Goal: Task Accomplishment & Management: Use online tool/utility

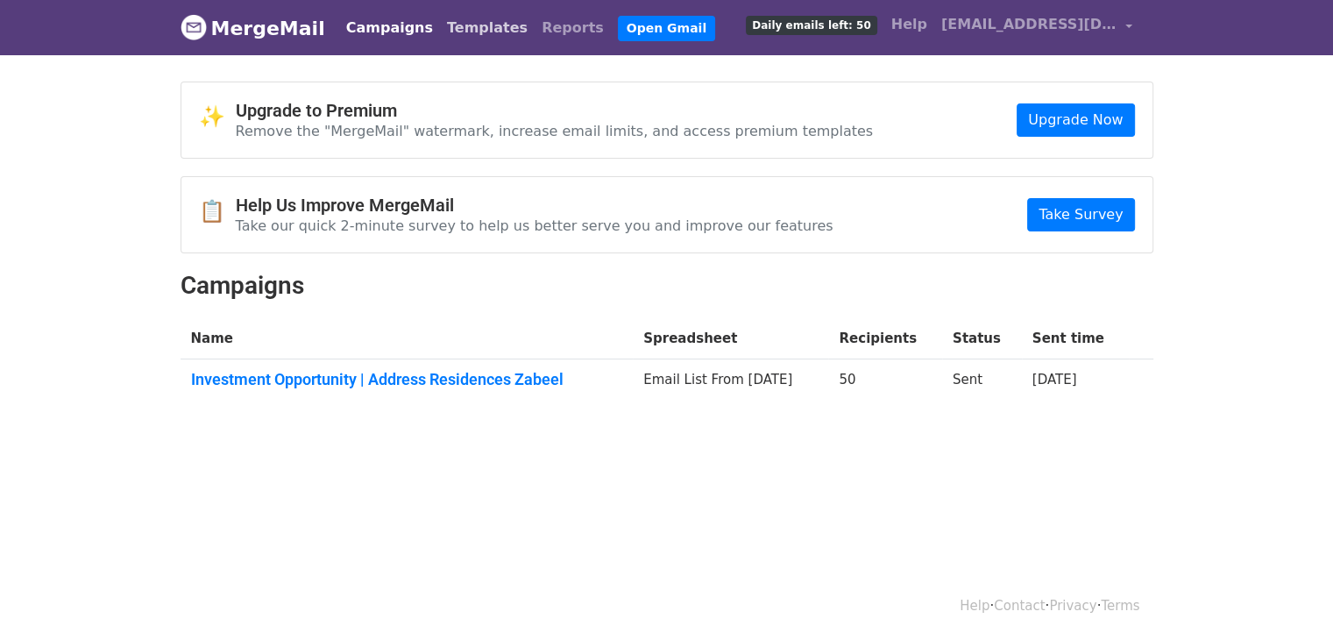
click at [452, 27] on link "Templates" at bounding box center [487, 28] width 95 height 35
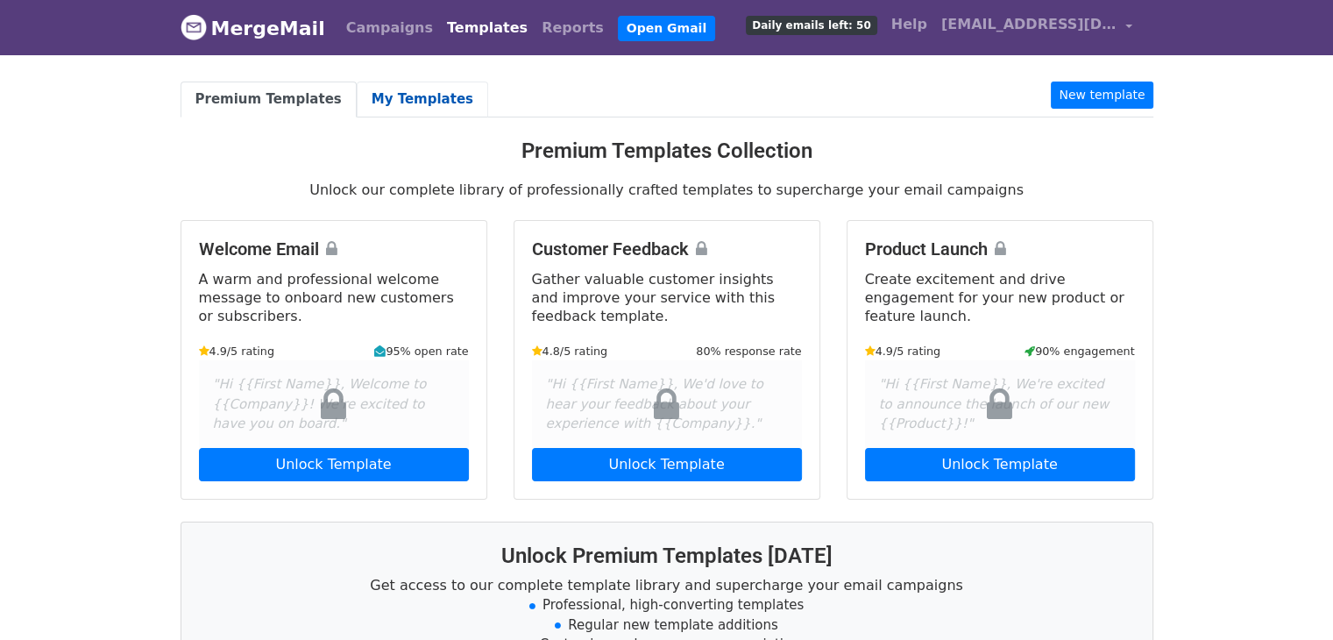
click at [375, 112] on link "My Templates" at bounding box center [422, 99] width 131 height 36
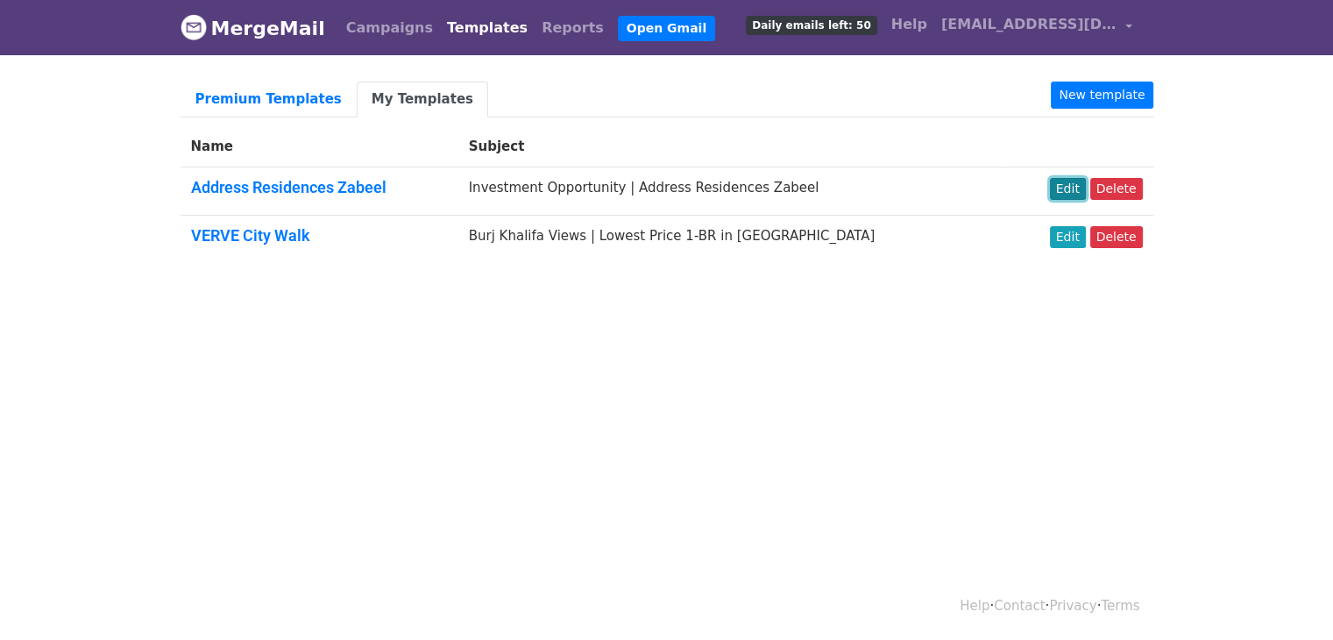
click at [1080, 180] on link "Edit" at bounding box center [1068, 189] width 36 height 22
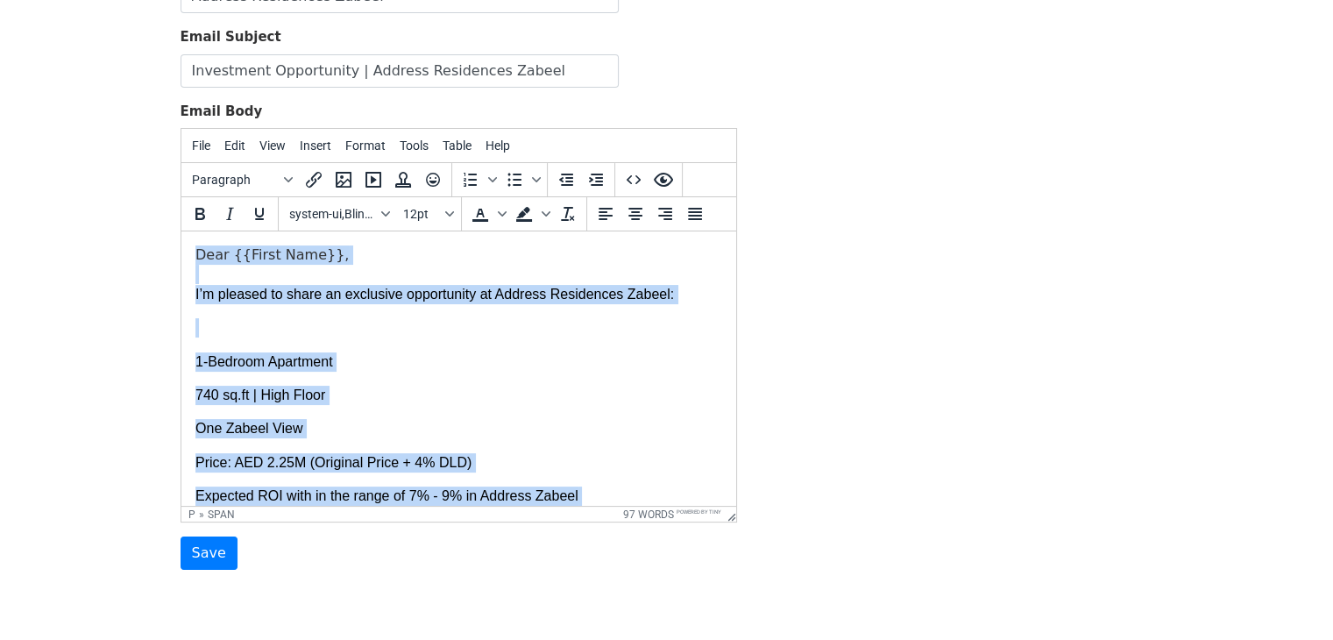
drag, startPoint x: 301, startPoint y: 427, endPoint x: 146, endPoint y: 137, distance: 328.5
click at [181, 231] on html "Dear {{First Name}}, I’m pleased to share an exclusive opportunity at Address R…" at bounding box center [458, 480] width 555 height 499
click at [433, 357] on p "1-Bedroom Apartment" at bounding box center [458, 361] width 527 height 19
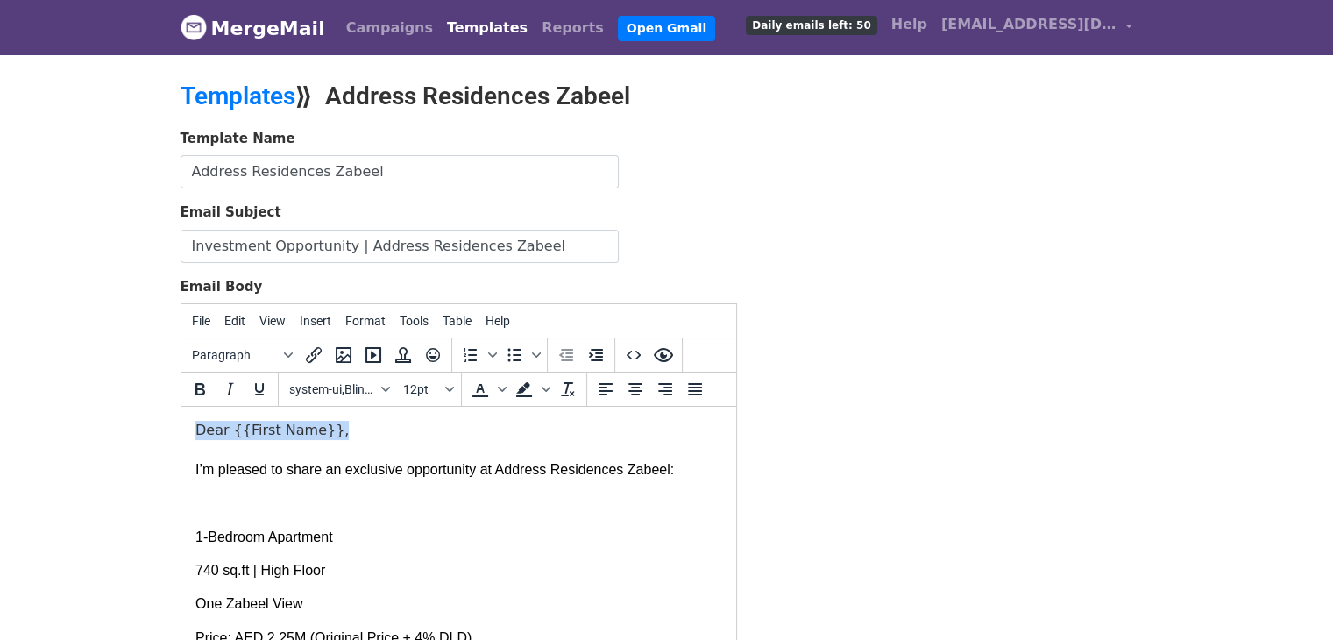
drag, startPoint x: 316, startPoint y: 423, endPoint x: 183, endPoint y: 420, distance: 133.2
copy span "Dear {{First Name}},"
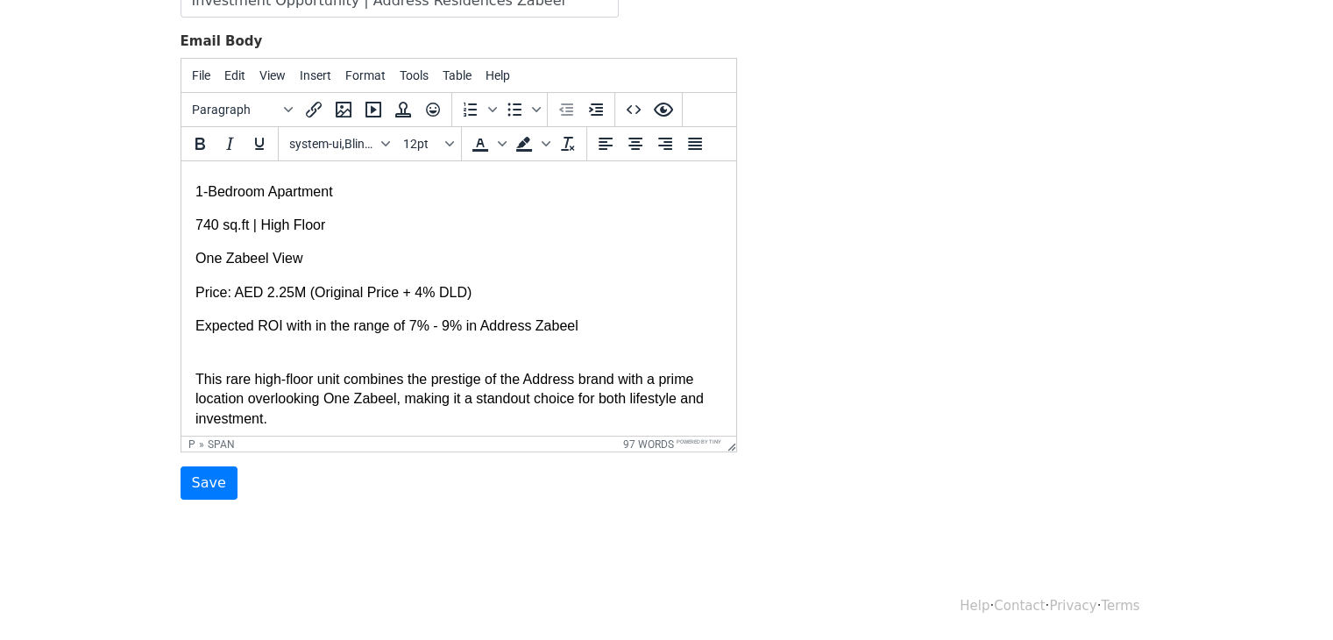
scroll to position [224, 0]
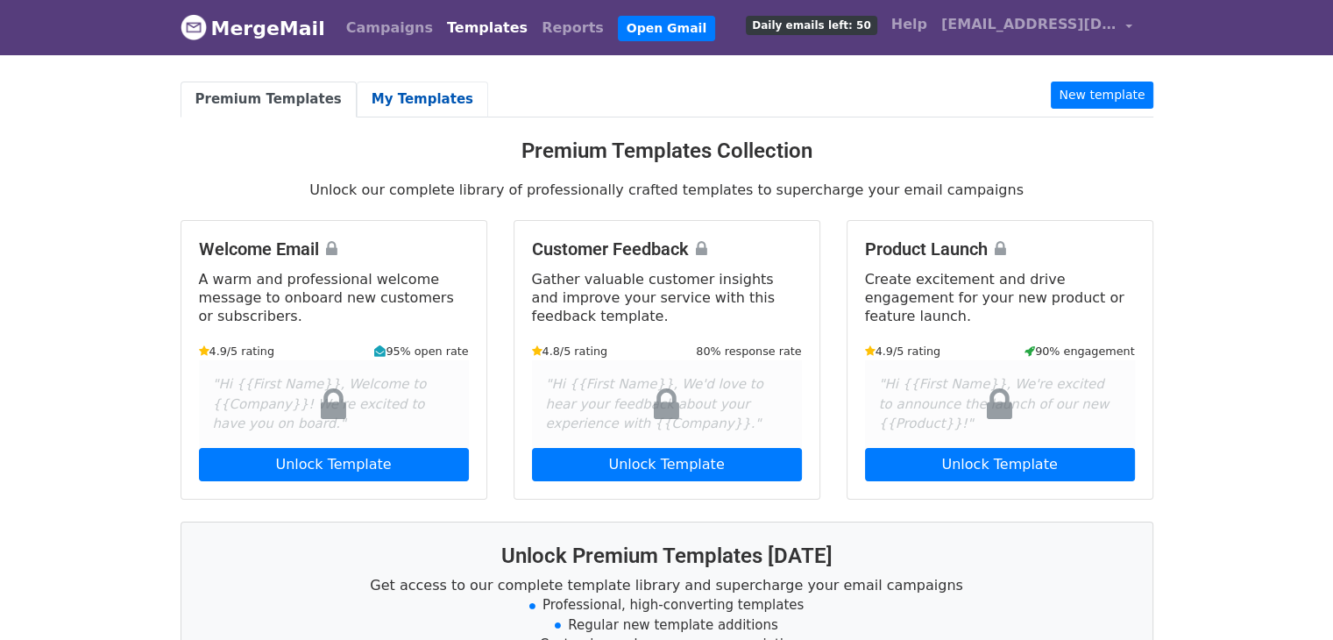
drag, startPoint x: 406, startPoint y: 99, endPoint x: 415, endPoint y: 109, distance: 13.6
click at [406, 99] on link "My Templates" at bounding box center [422, 99] width 131 height 36
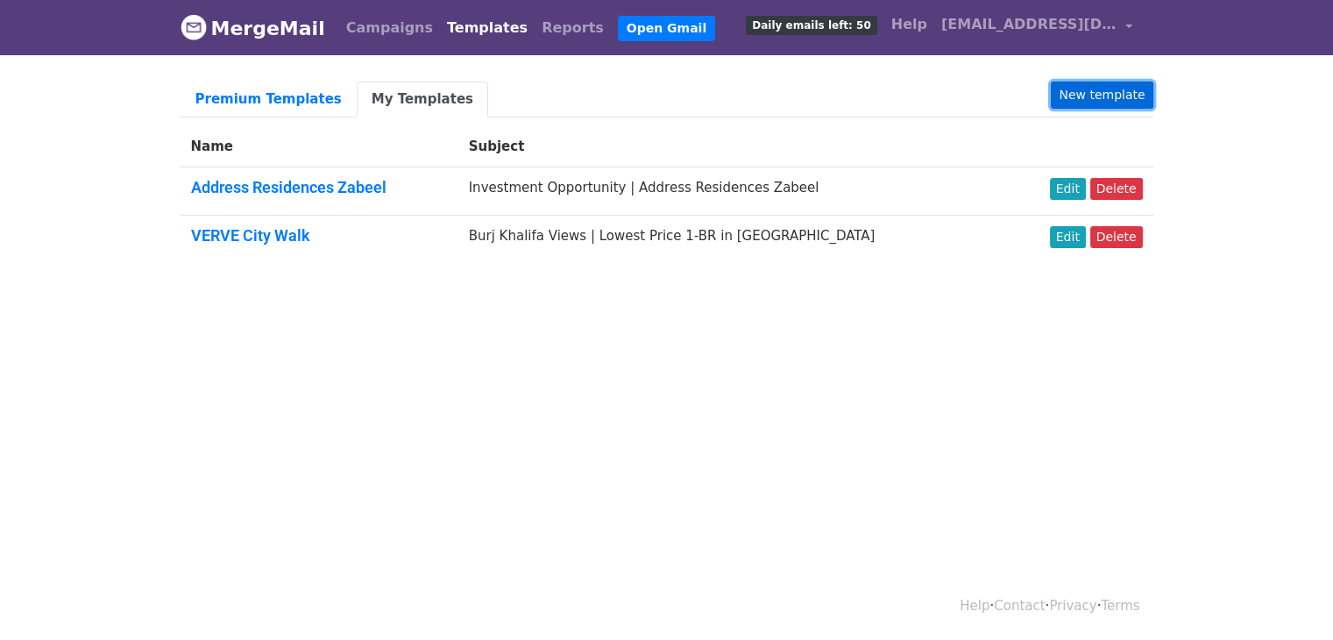
click at [1131, 89] on link "New template" at bounding box center [1102, 94] width 102 height 27
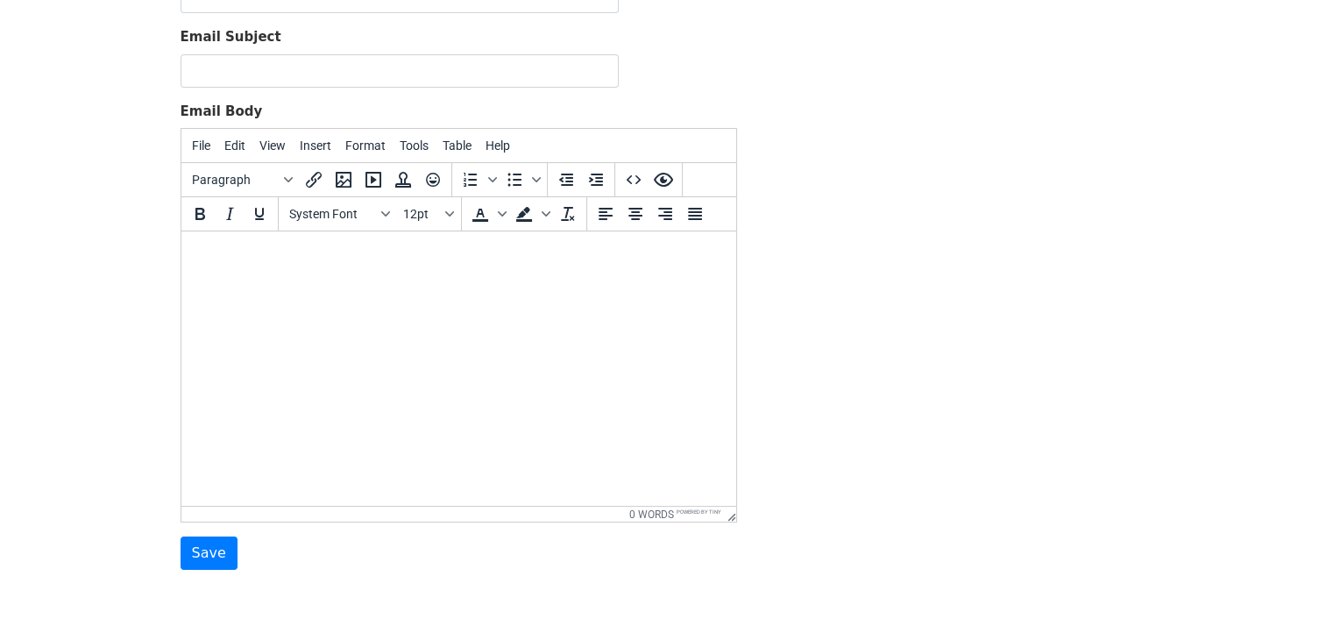
click at [458, 279] on html at bounding box center [458, 254] width 555 height 47
paste body
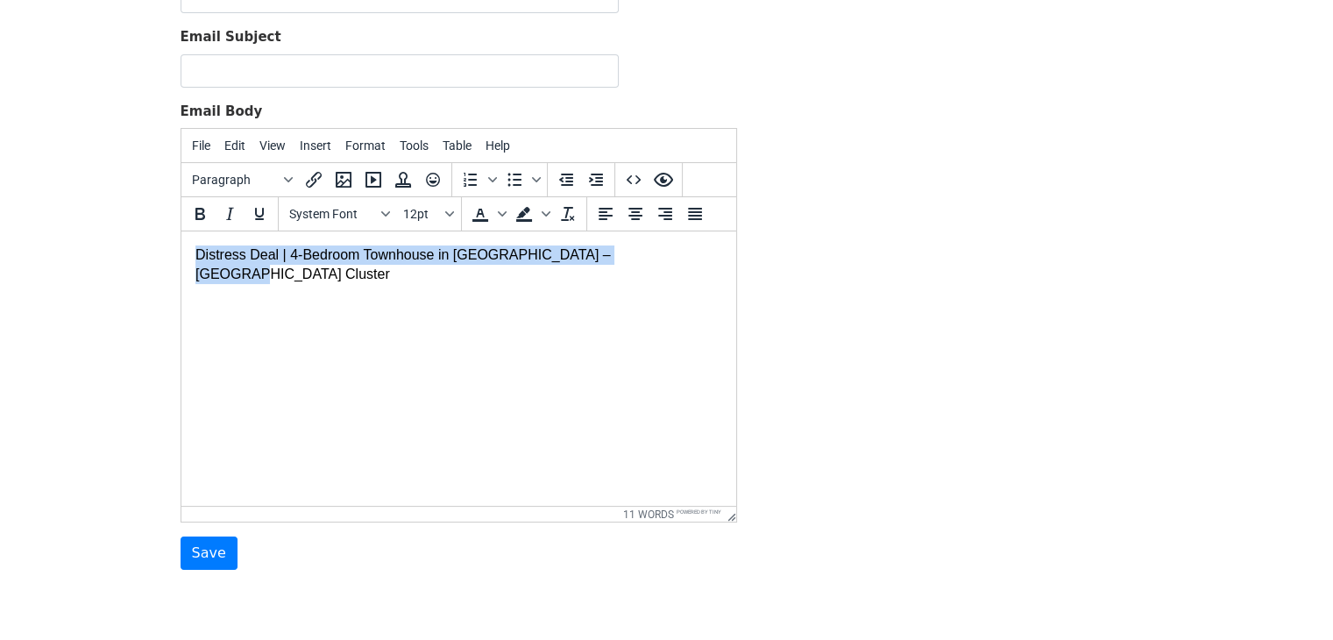
drag, startPoint x: 627, startPoint y: 246, endPoint x: 355, endPoint y: 476, distance: 355.7
click at [181, 247] on html "Distress Deal | 4-Bedroom Townhouse in Damac Islands – Fiji Cluster" at bounding box center [458, 264] width 555 height 67
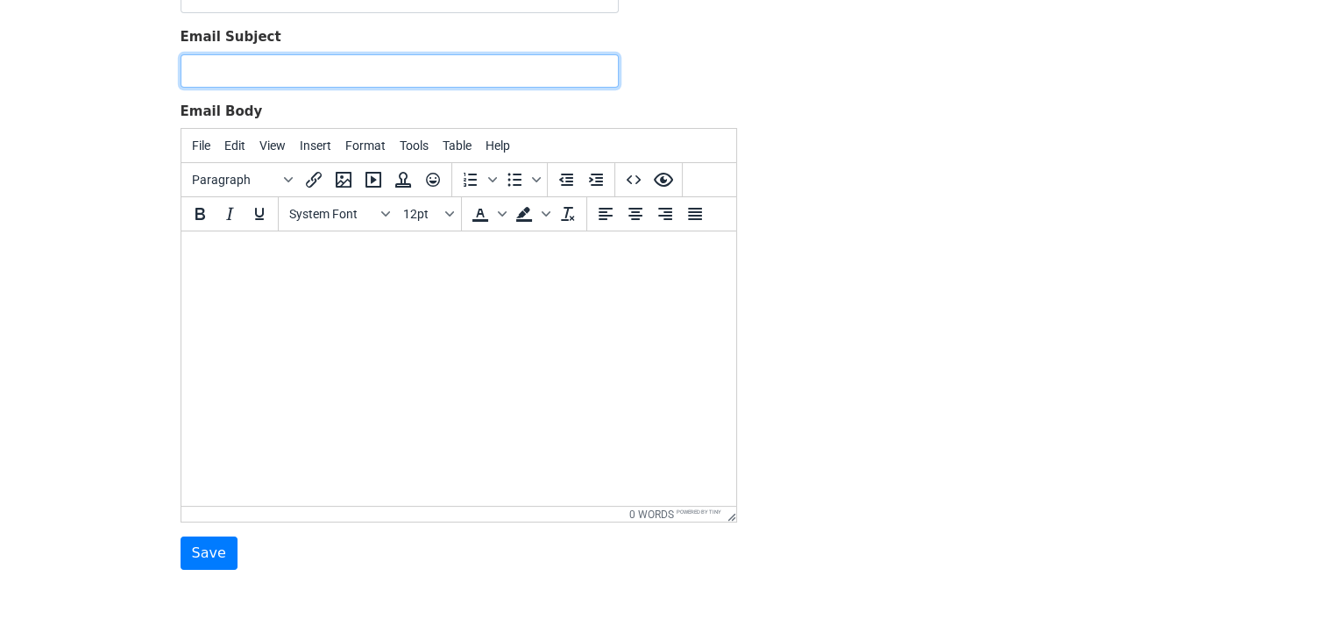
click at [336, 77] on input "Email Subject" at bounding box center [400, 70] width 438 height 33
click at [266, 71] on input "Distress Deal | 4-Bedroom Townhouse in Damac Islands – Fiji Cluster" at bounding box center [400, 70] width 438 height 33
drag, startPoint x: 610, startPoint y: 68, endPoint x: 544, endPoint y: 78, distance: 66.4
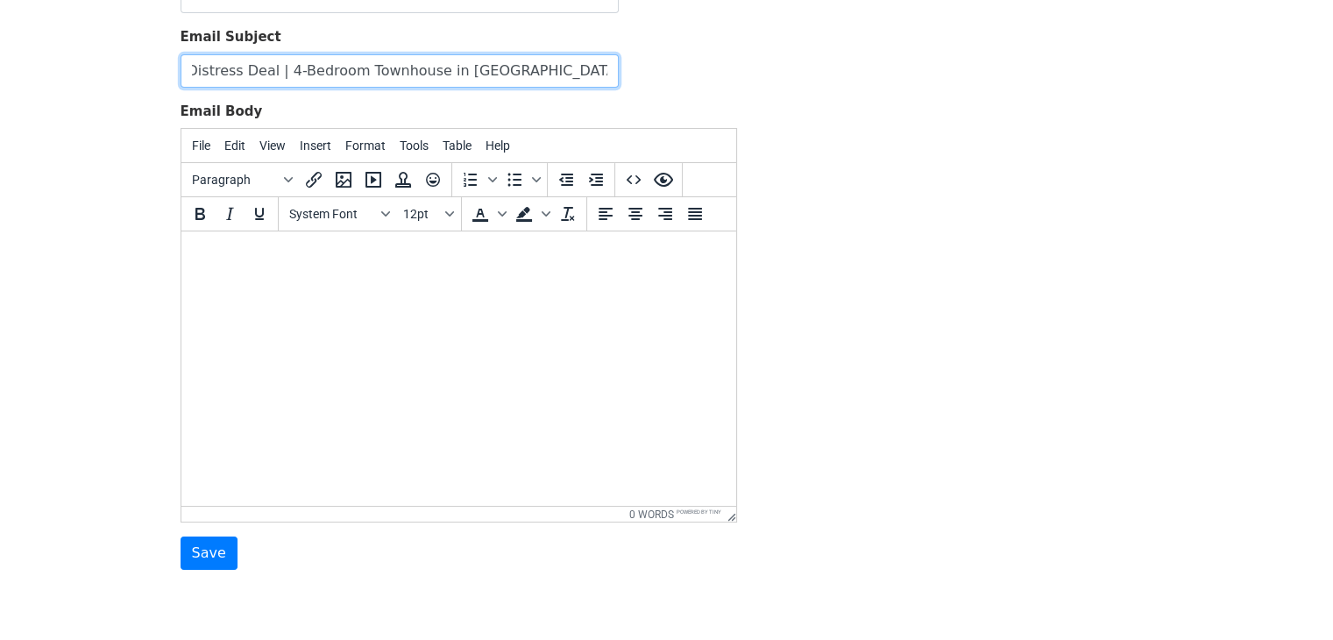
click at [528, 65] on input "Distress Deal | 4-Bedroom Townhouse in Damac Islands – Fiji Cluster" at bounding box center [400, 70] width 438 height 33
type input "Distress Deal | 4-Bedroom Townhouse in Damac Islands"
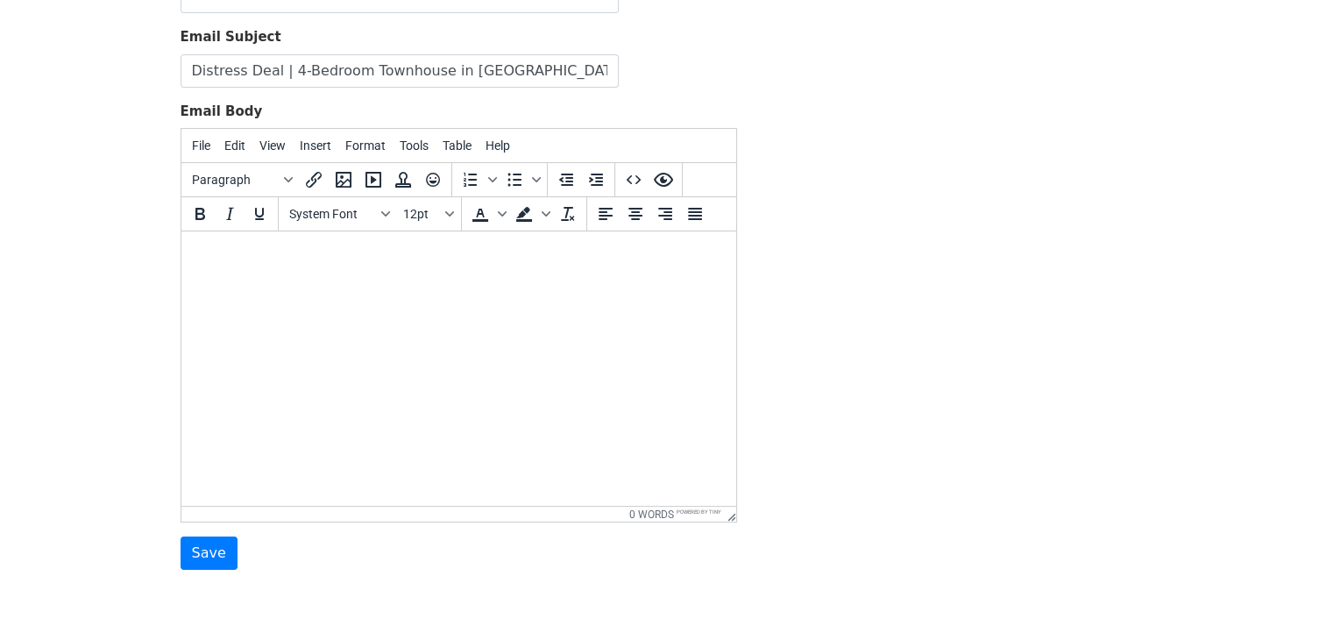
click at [698, 55] on div "Email Subject Distress Deal | 4-Bedroom Townhouse in Damac Islands" at bounding box center [459, 57] width 556 height 60
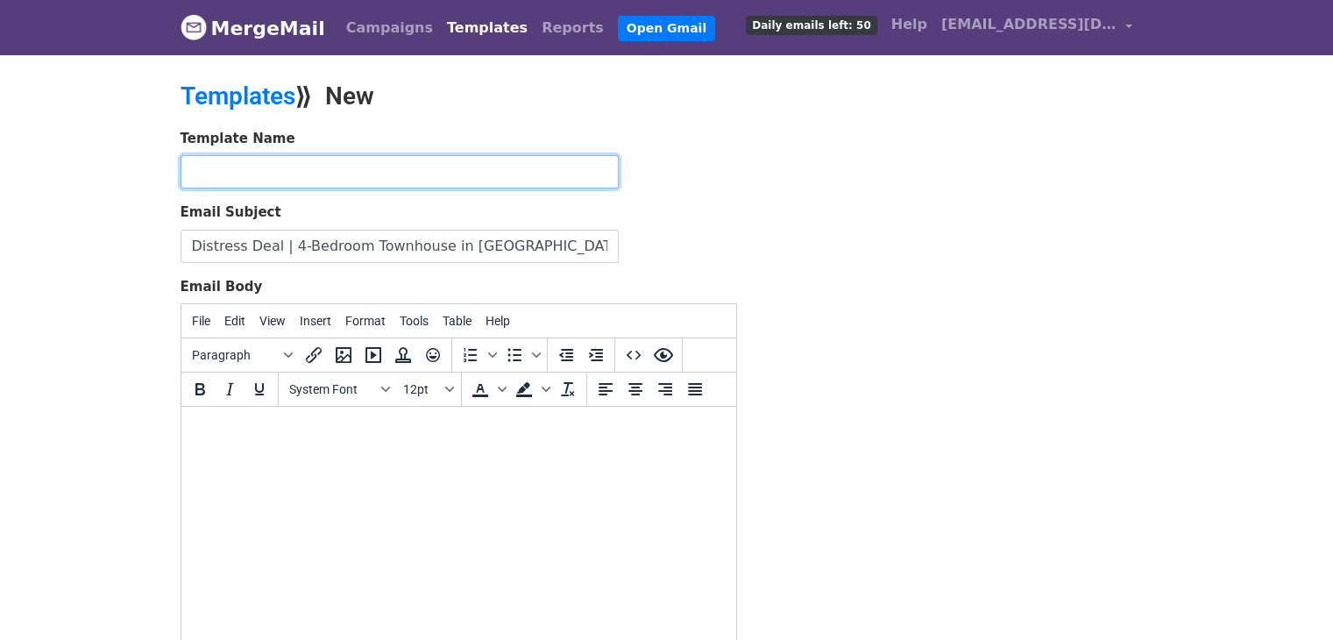
click at [379, 167] on input "text" at bounding box center [400, 171] width 438 height 33
type input "D"
type input "Damac Island"
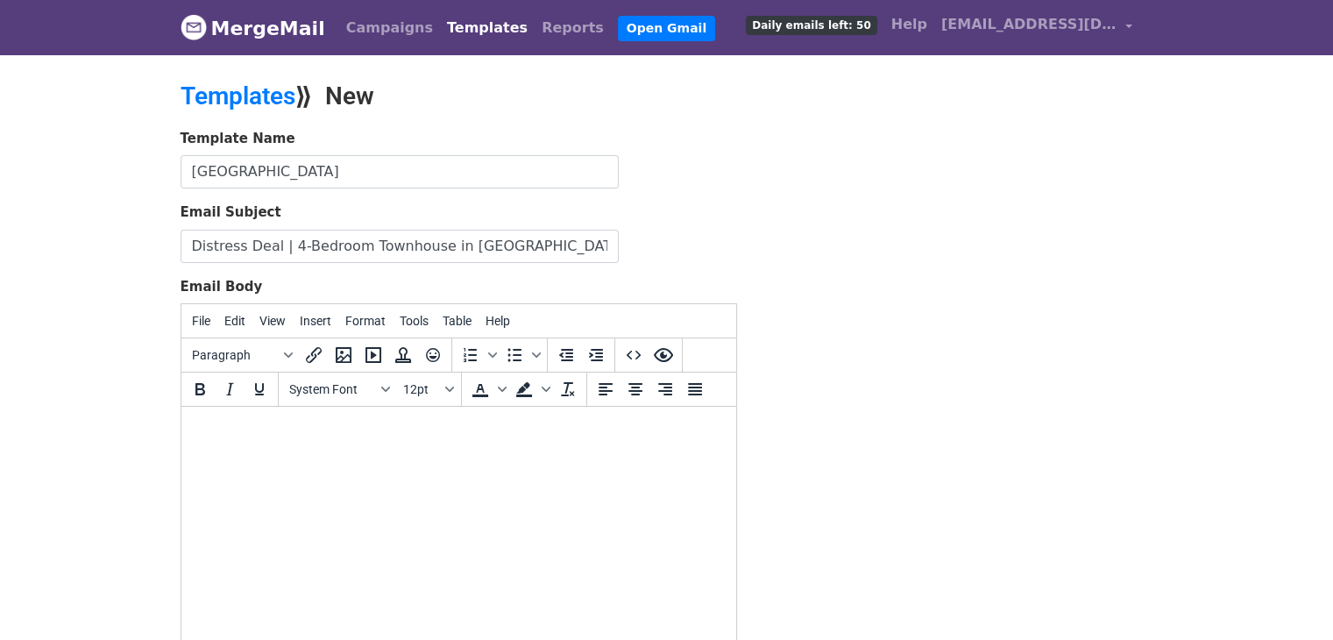
click at [384, 454] on html at bounding box center [458, 430] width 555 height 47
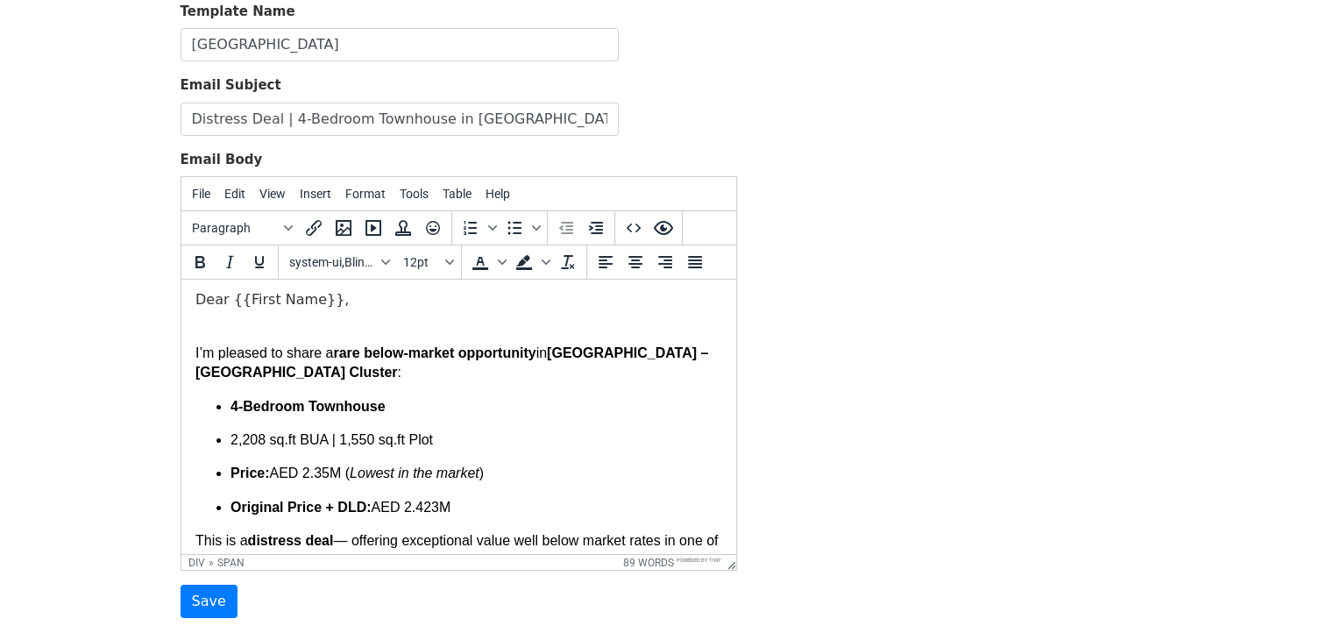
scroll to position [91, 0]
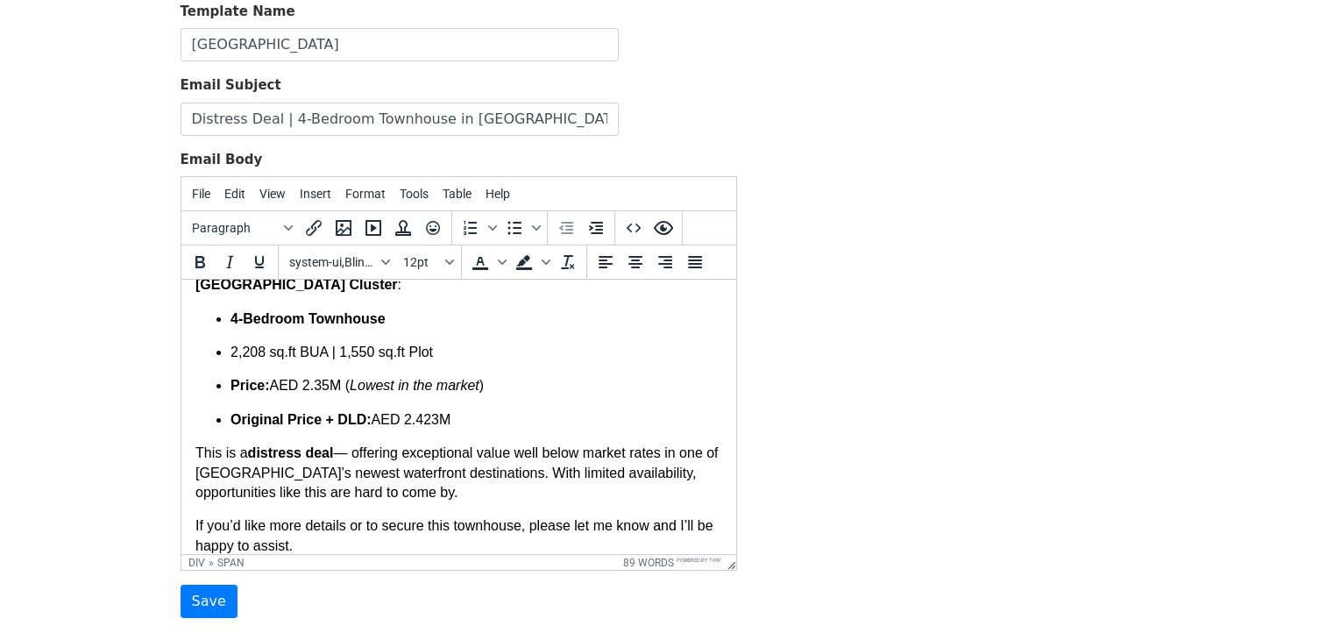
drag, startPoint x: 230, startPoint y: 384, endPoint x: 238, endPoint y: 392, distance: 11.8
click at [230, 384] on strong "Price:" at bounding box center [249, 385] width 39 height 15
click at [467, 514] on div "I’m pleased to share a rare below-market opportunity in Damac Islands – Fiji Cl…" at bounding box center [458, 389] width 527 height 334
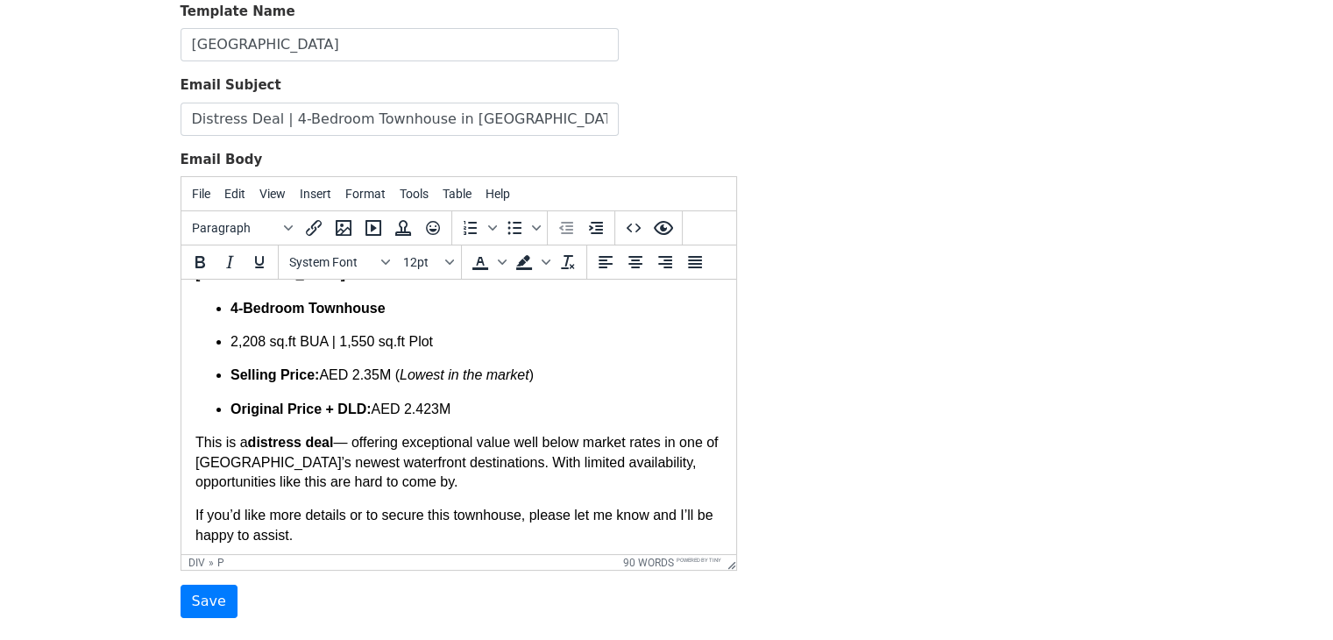
scroll to position [106, 0]
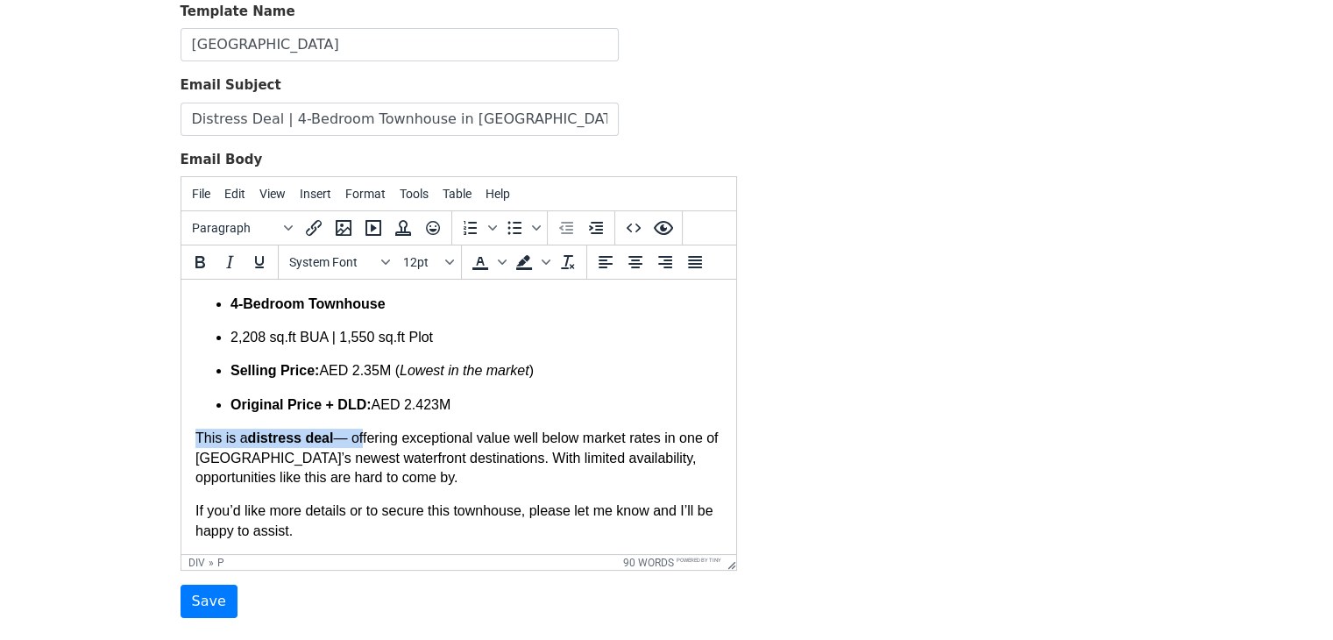
drag, startPoint x: 358, startPoint y: 439, endPoint x: 346, endPoint y: 705, distance: 266.6
click at [181, 429] on html "Dear {{First Name}}, I’m pleased to share a rare below-market opportunity in Da…" at bounding box center [458, 364] width 555 height 381
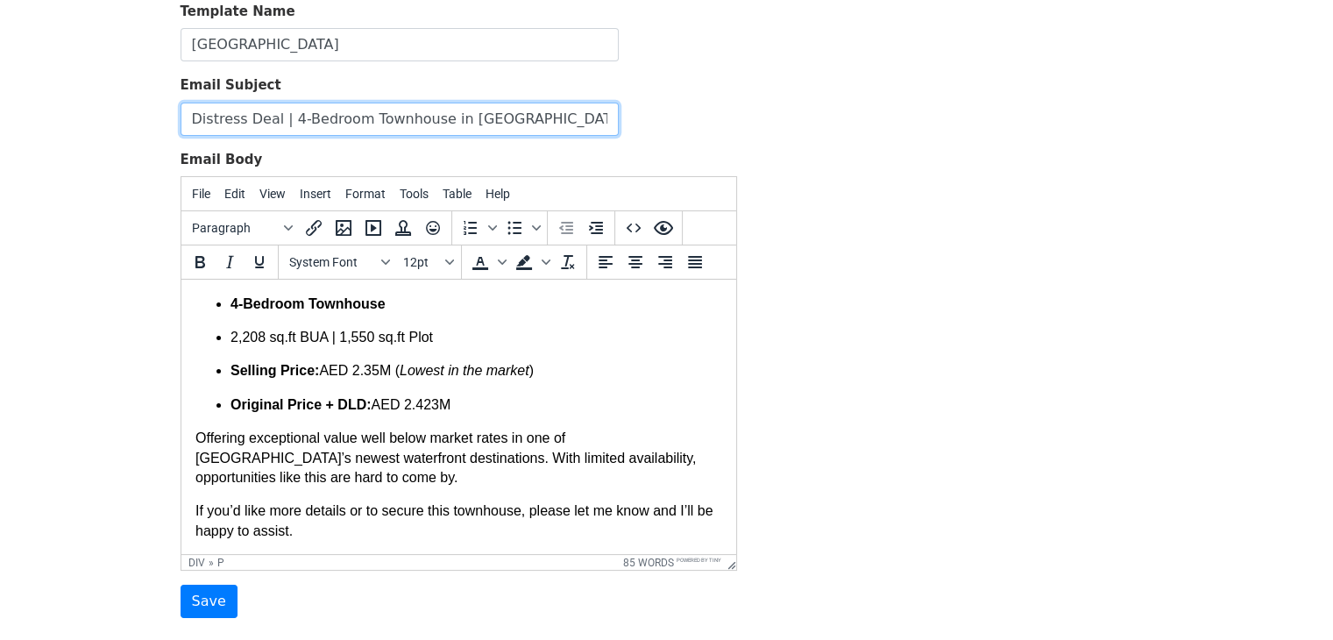
drag, startPoint x: 241, startPoint y: 115, endPoint x: 102, endPoint y: 103, distance: 139.9
click at [102, 103] on body "MergeMail Campaigns Templates Reports Open Gmail Daily emails left: 50 Help beh…" at bounding box center [666, 280] width 1333 height 815
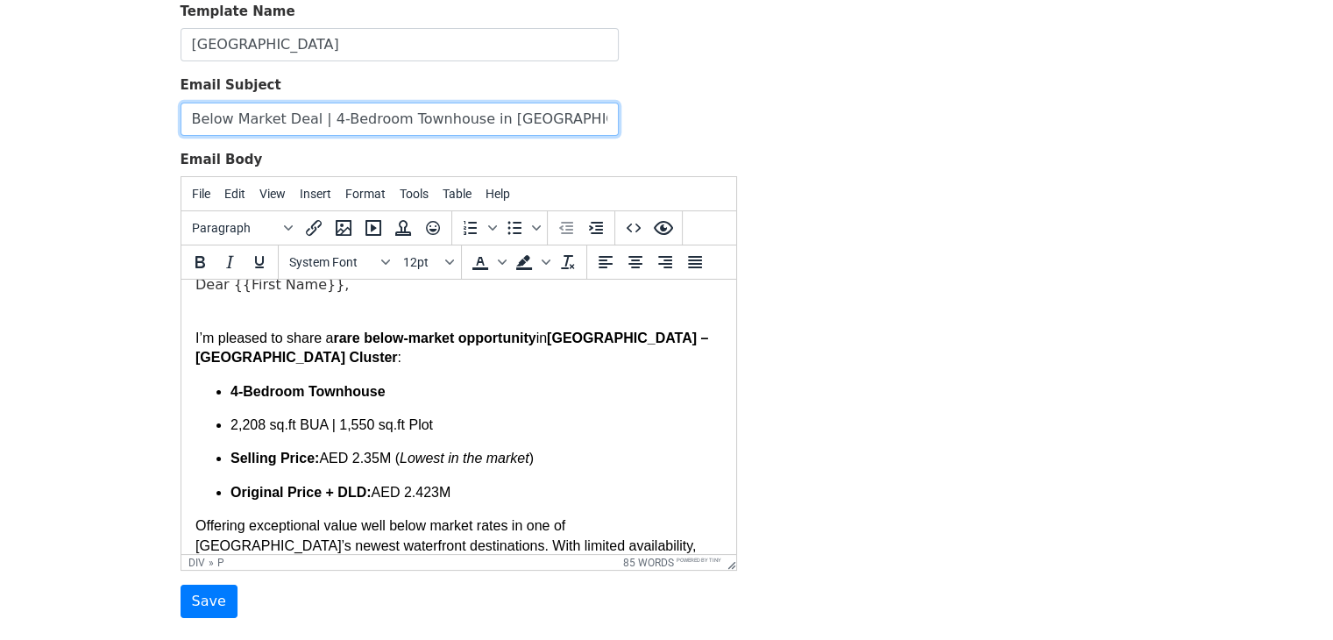
scroll to position [0, 0]
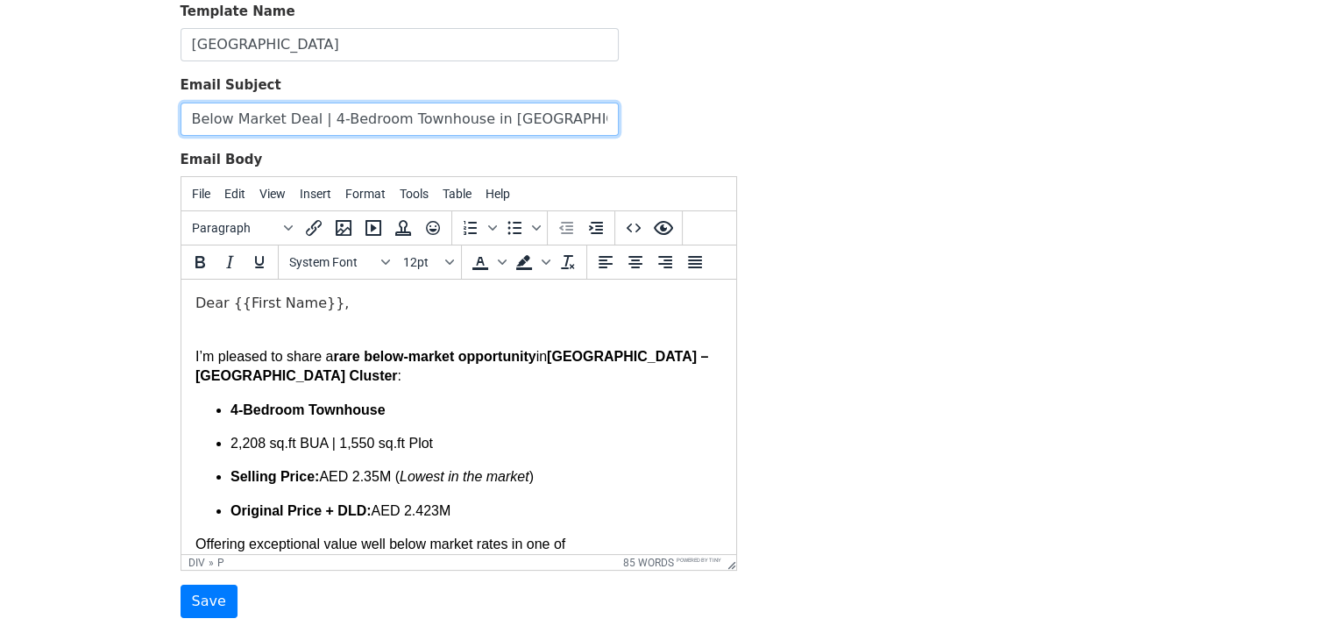
type input "Below Market Deal | 4-Bedroom Townhouse in Damac Islands"
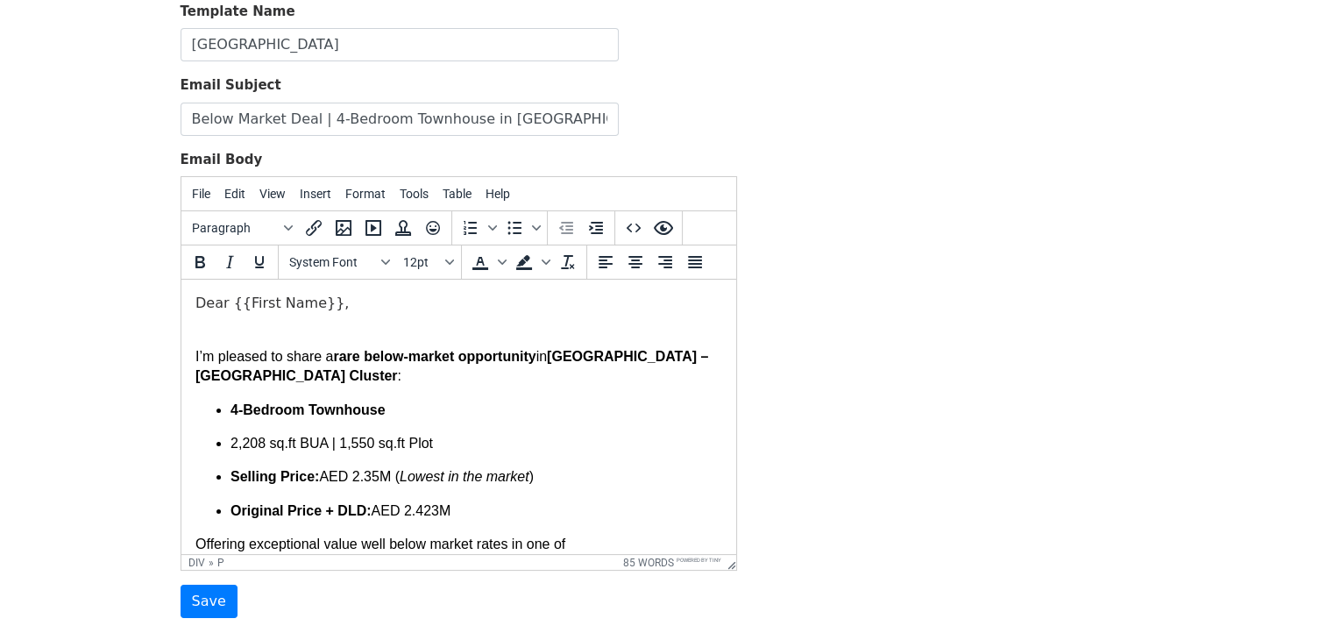
click at [464, 399] on div "I’m pleased to share a rare below-market opportunity in Damac Islands – Fiji Cl…" at bounding box center [458, 480] width 527 height 334
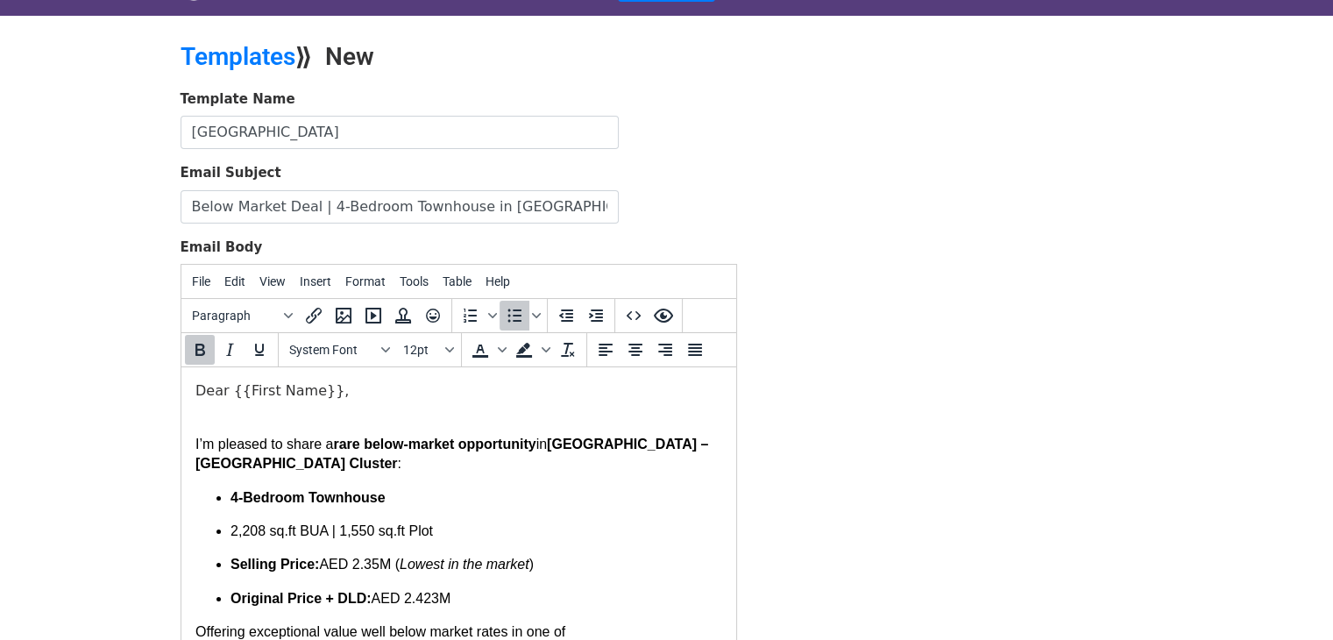
click at [241, 474] on div "I’m pleased to share a rare below-market opportunity in Damac Islands – Fiji Cl…" at bounding box center [458, 567] width 527 height 334
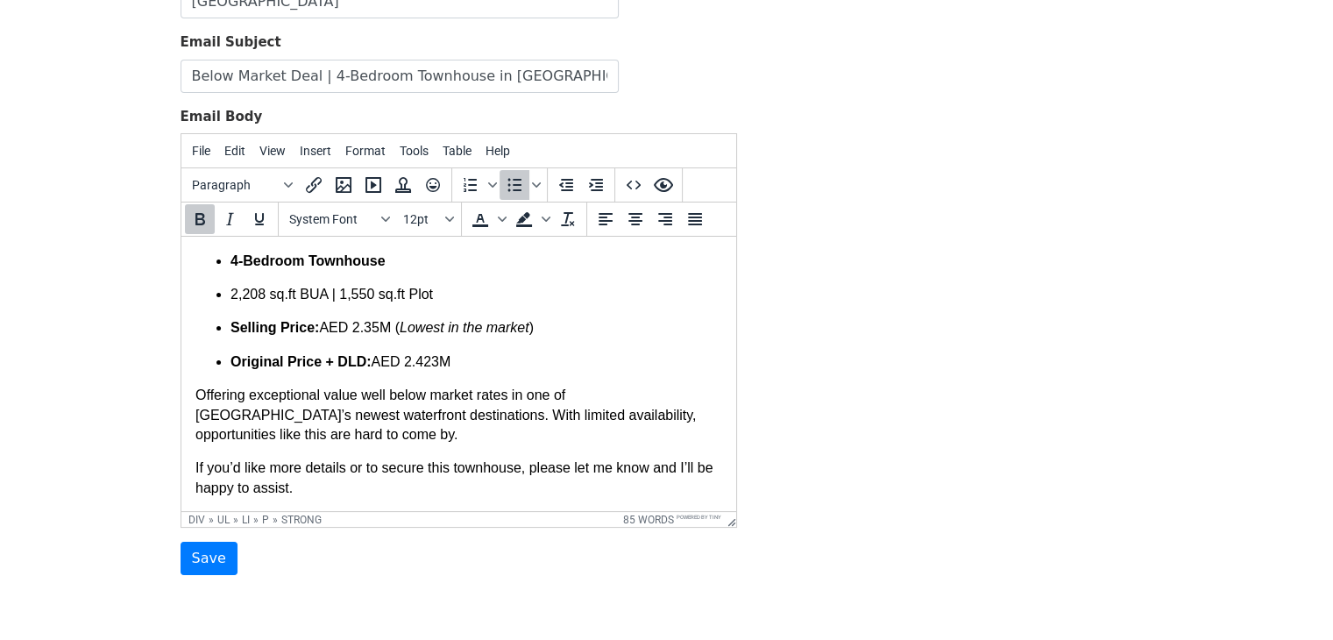
scroll to position [215, 0]
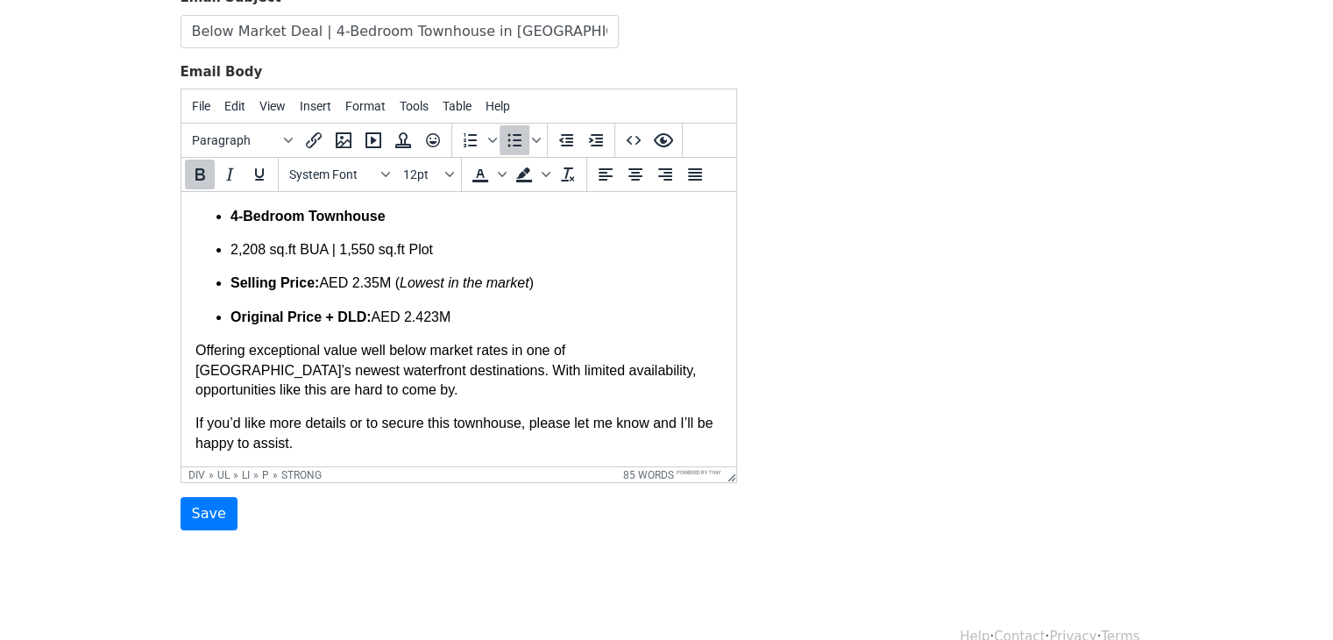
click at [427, 437] on p "If you’d like more details or to secure this townhouse, please let me know and …" at bounding box center [458, 433] width 527 height 39
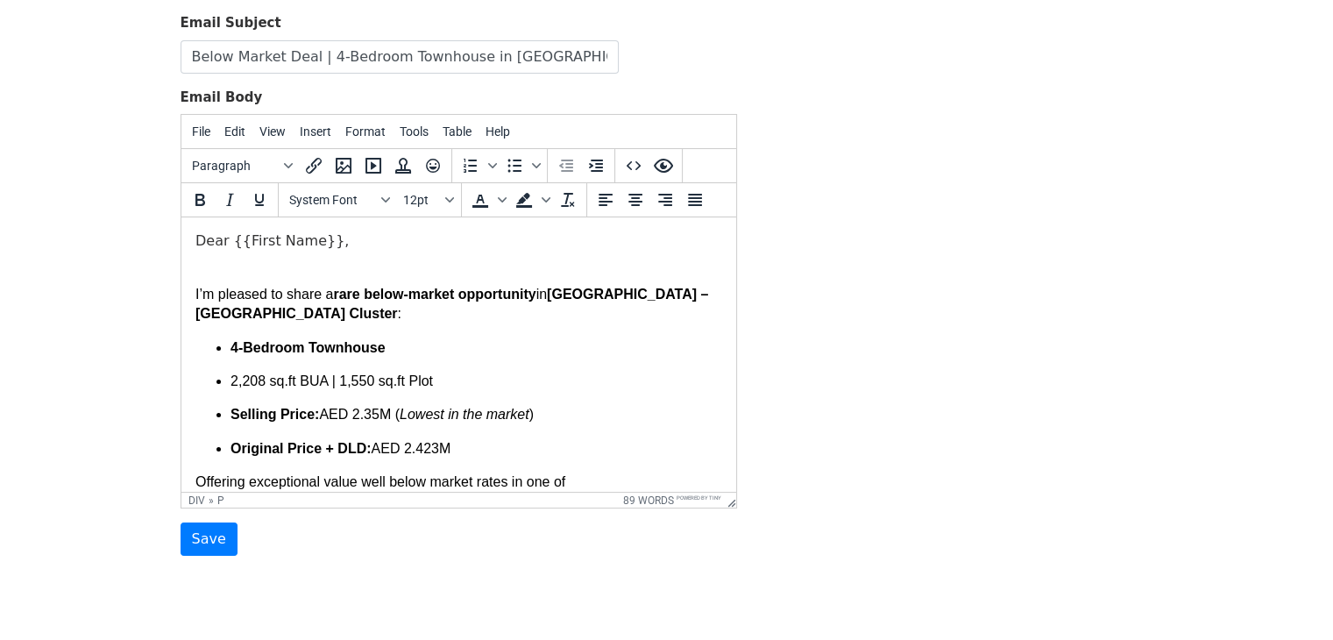
scroll to position [245, 0]
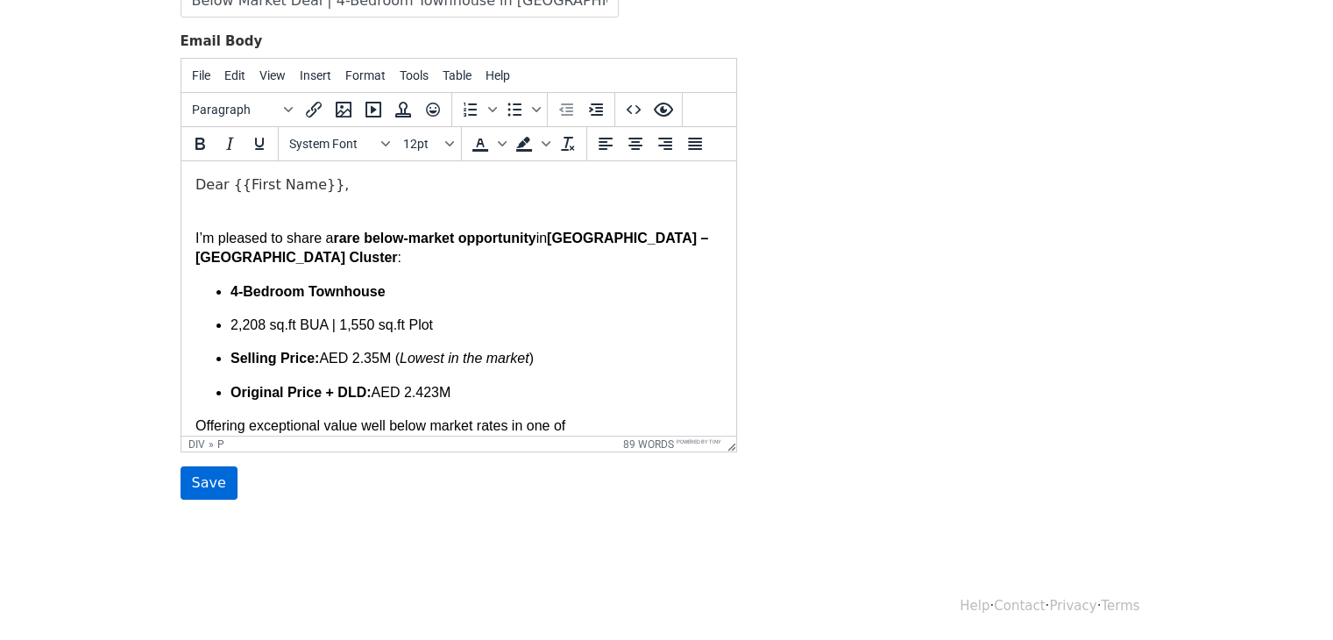
click at [189, 487] on input "Save" at bounding box center [209, 482] width 57 height 33
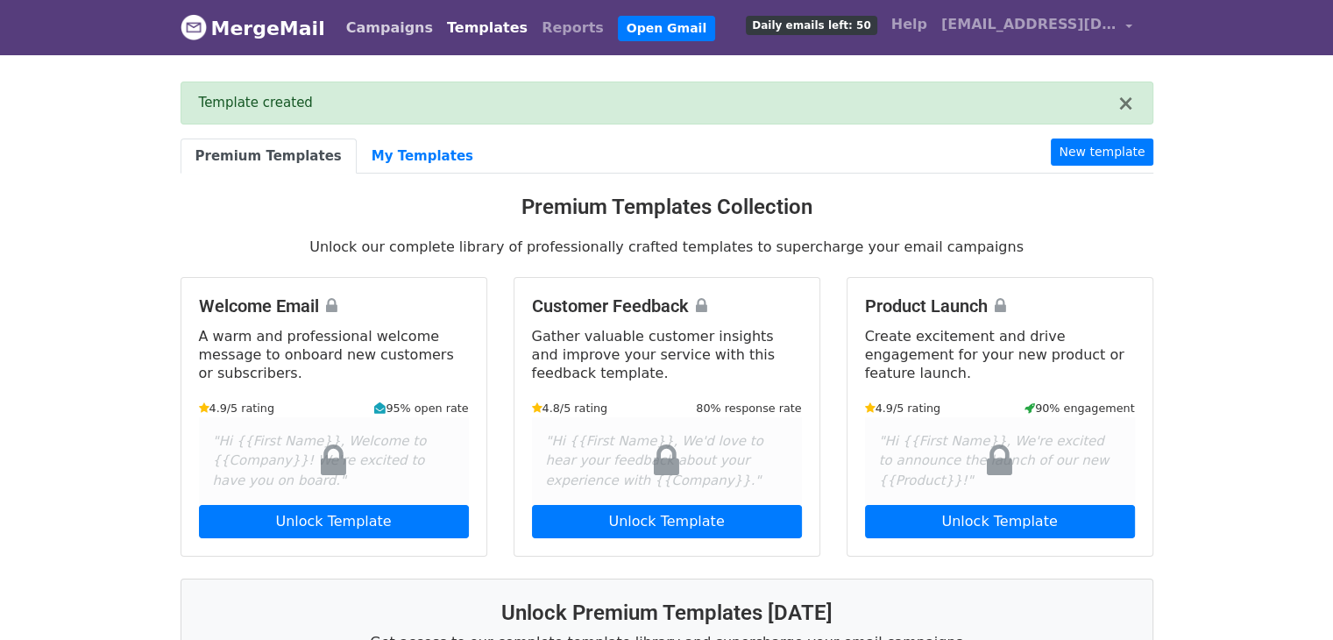
click at [398, 18] on link "Campaigns" at bounding box center [389, 28] width 101 height 35
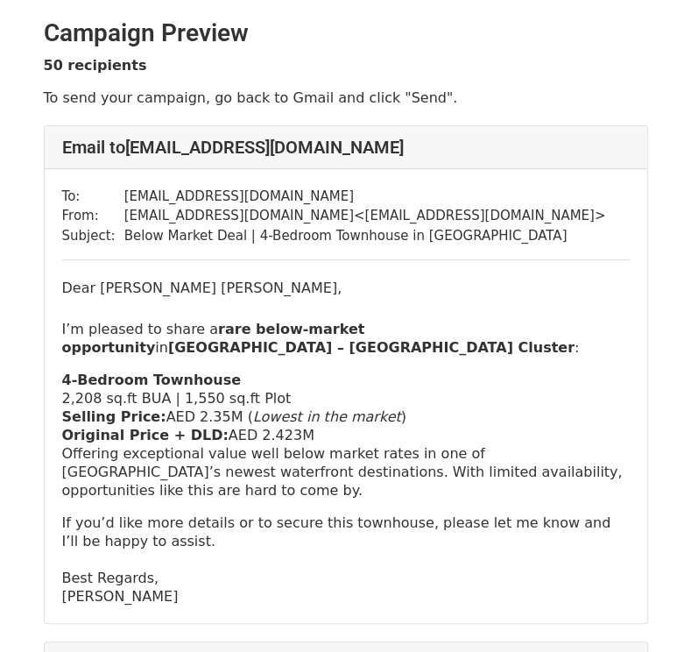
scroll to position [88, 0]
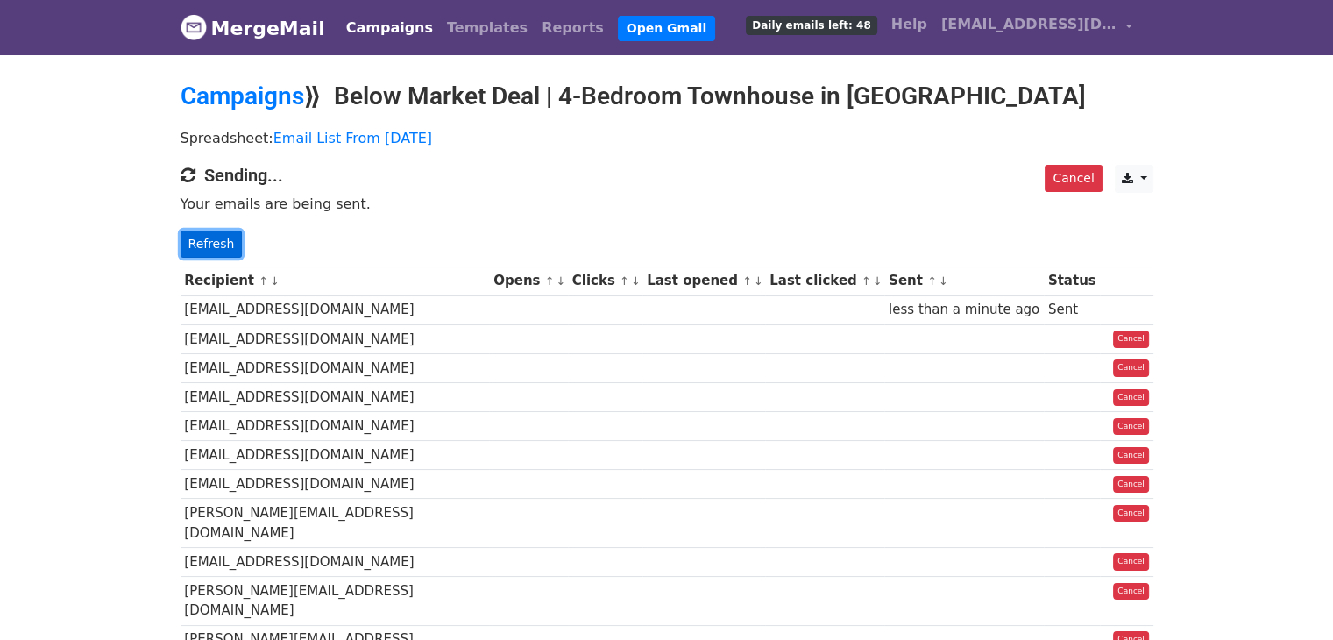
click at [196, 243] on link "Refresh" at bounding box center [212, 243] width 62 height 27
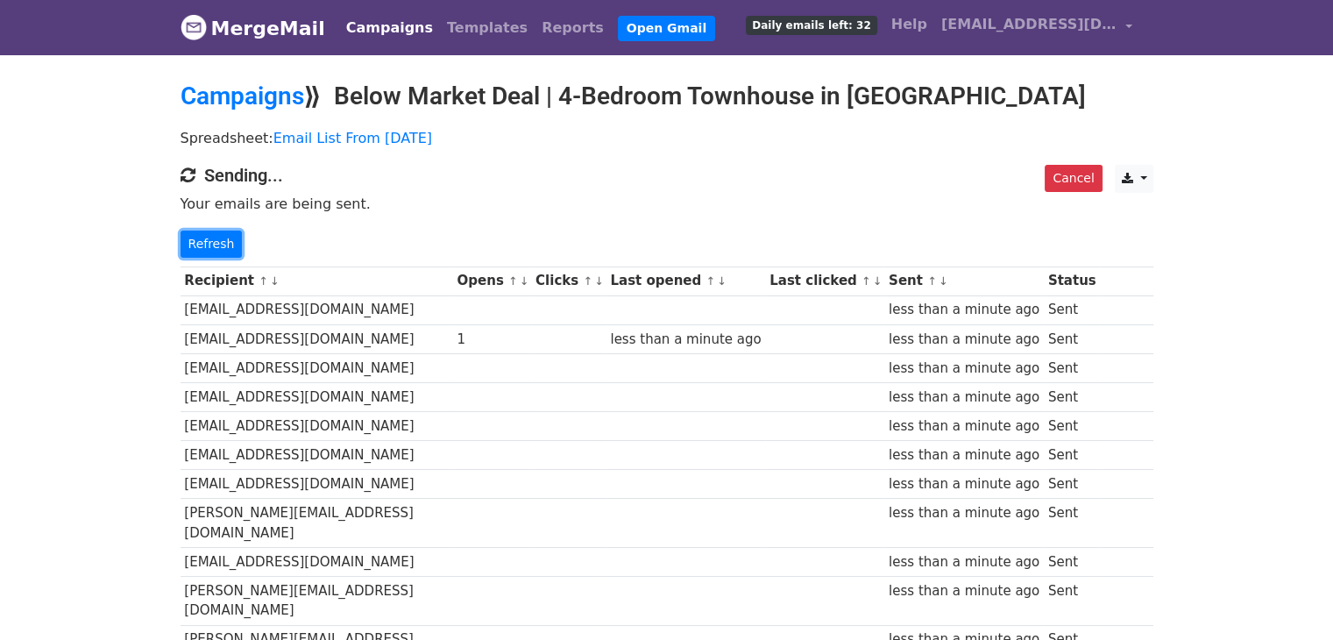
click at [196, 243] on link "Refresh" at bounding box center [212, 243] width 62 height 27
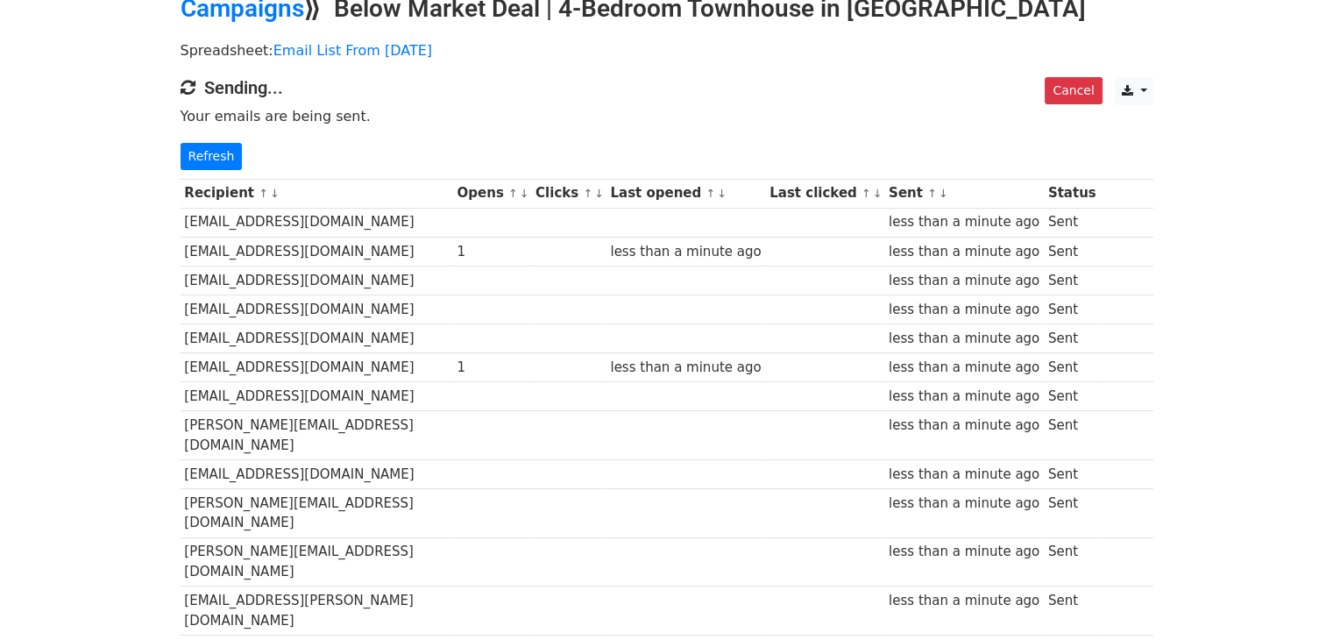
scroll to position [88, 0]
click at [216, 153] on link "Refresh" at bounding box center [212, 156] width 62 height 27
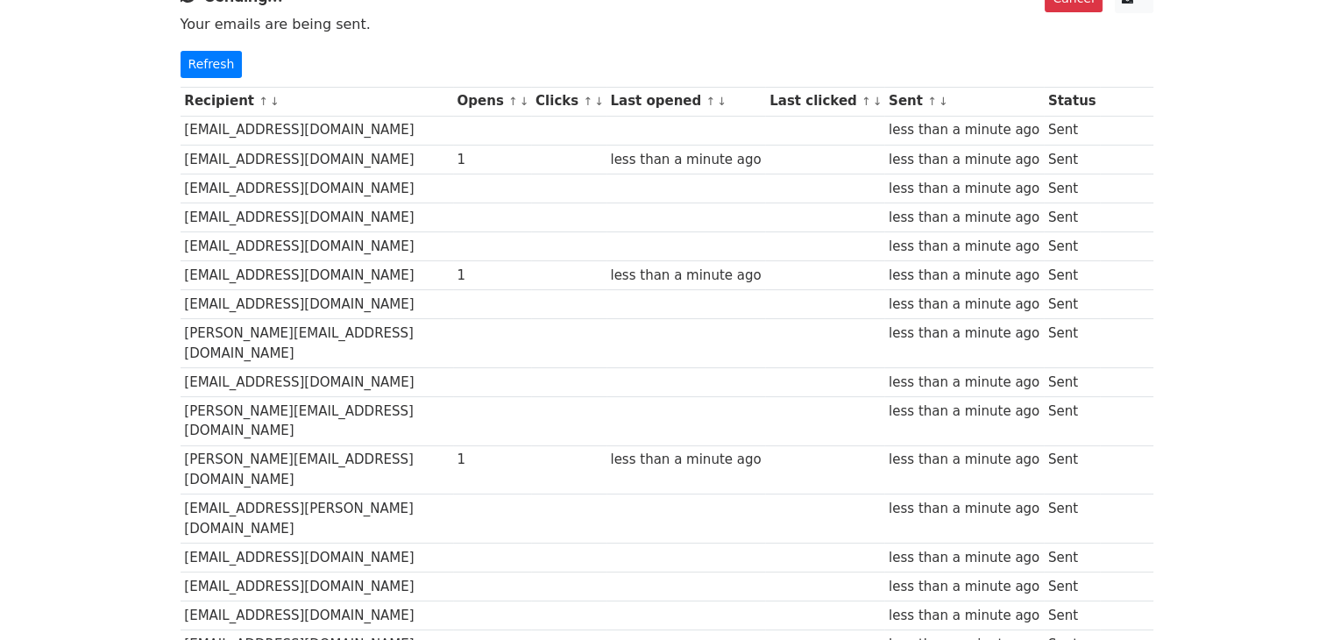
scroll to position [175, 0]
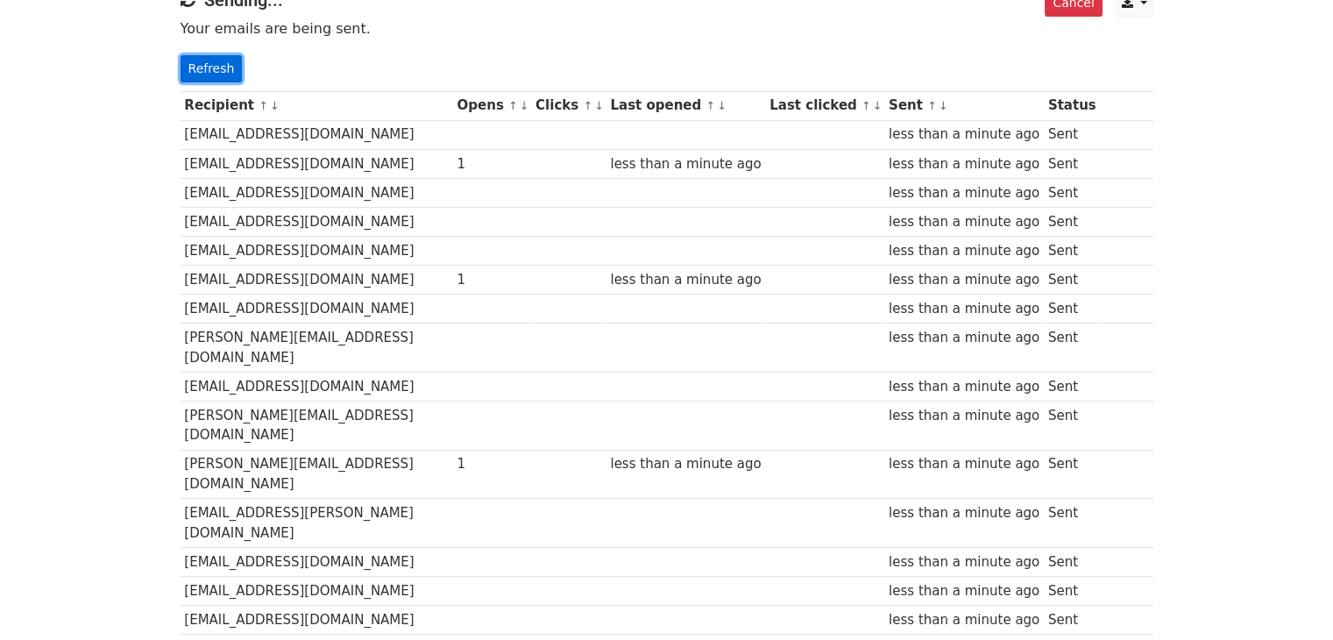
click at [198, 76] on link "Refresh" at bounding box center [212, 68] width 62 height 27
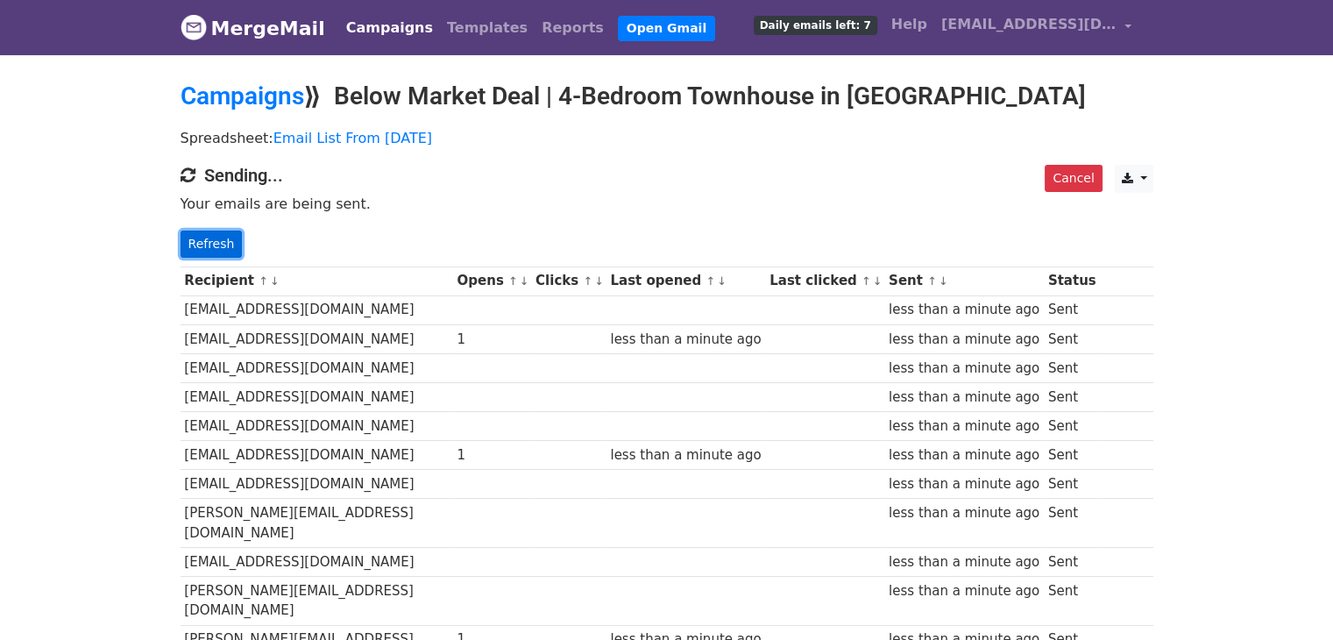
click at [224, 230] on link "Refresh" at bounding box center [212, 243] width 62 height 27
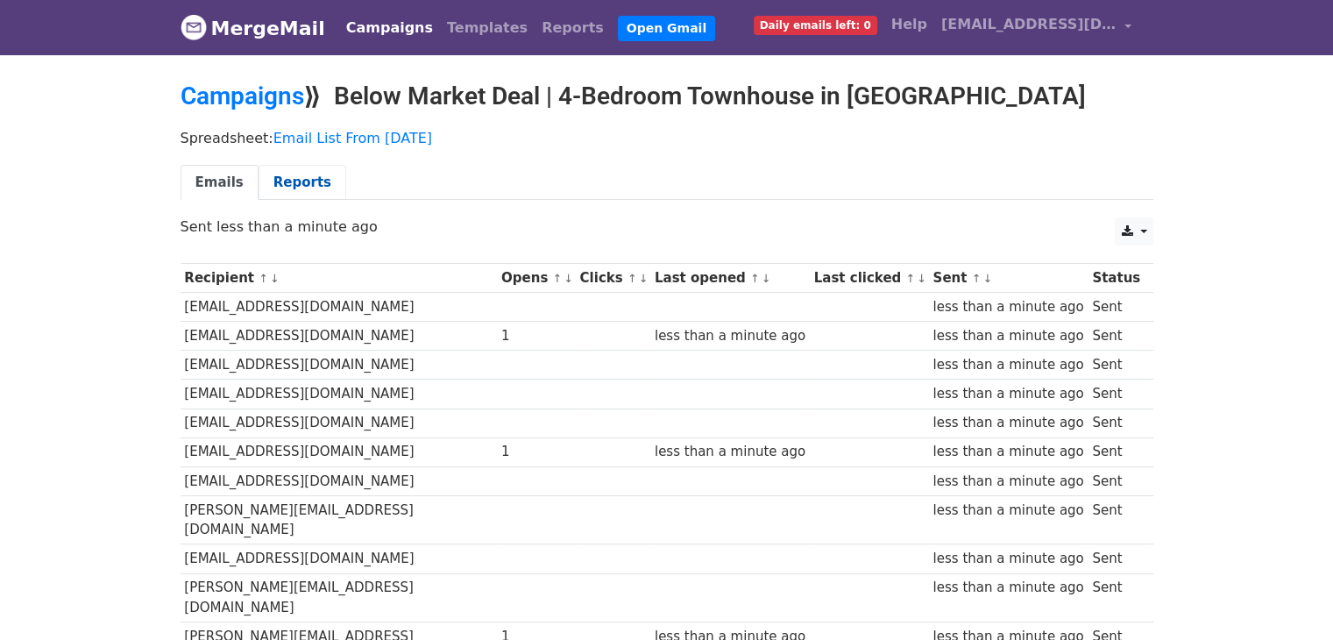
click at [296, 168] on link "Reports" at bounding box center [303, 183] width 88 height 36
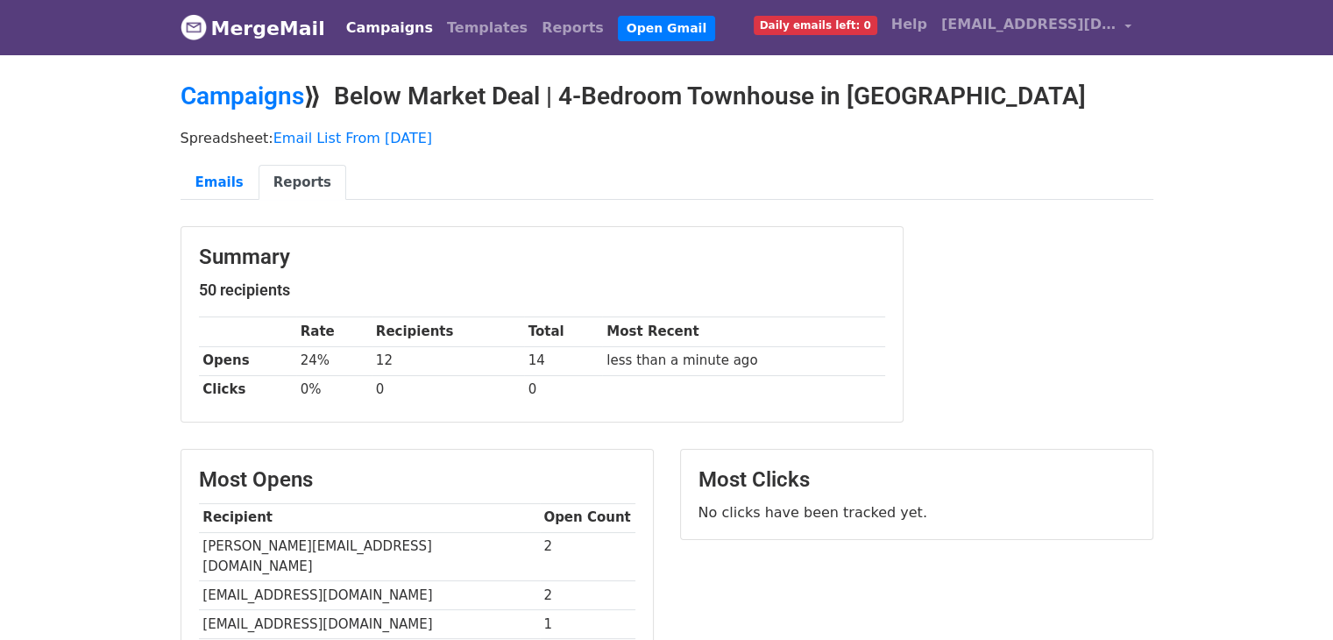
click at [273, 189] on link "Reports" at bounding box center [303, 183] width 88 height 36
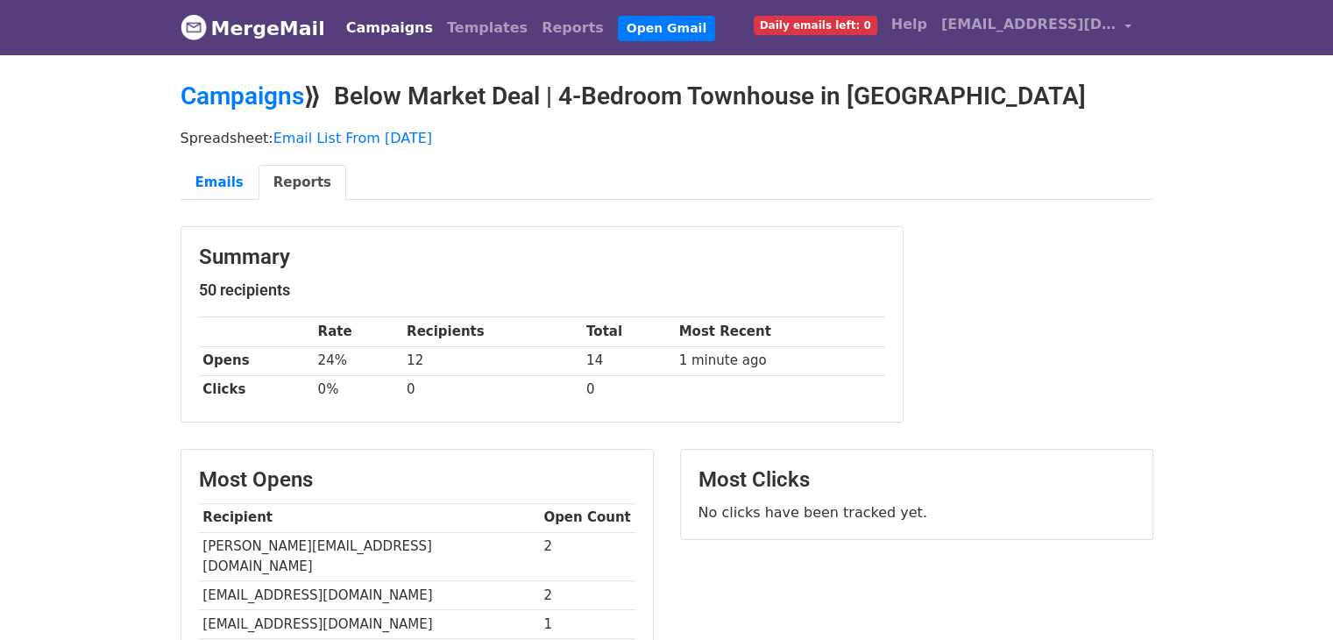
click at [248, 36] on link "MergeMail" at bounding box center [253, 28] width 145 height 37
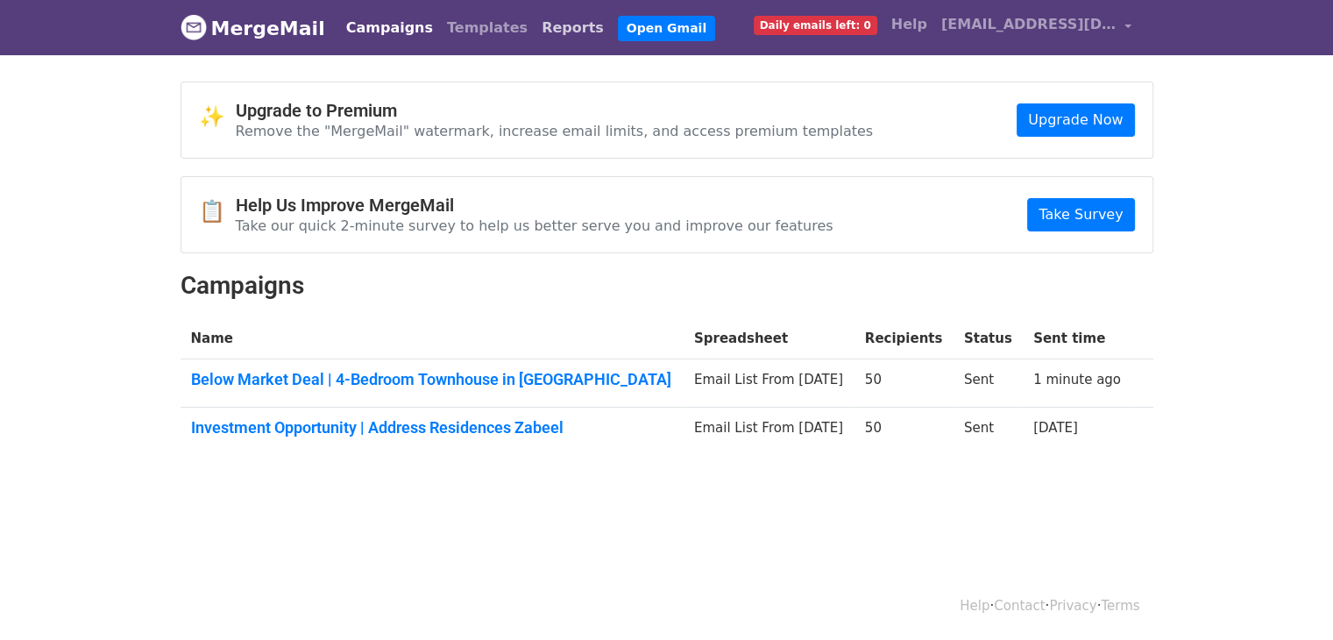
click at [535, 24] on link "Reports" at bounding box center [573, 28] width 76 height 35
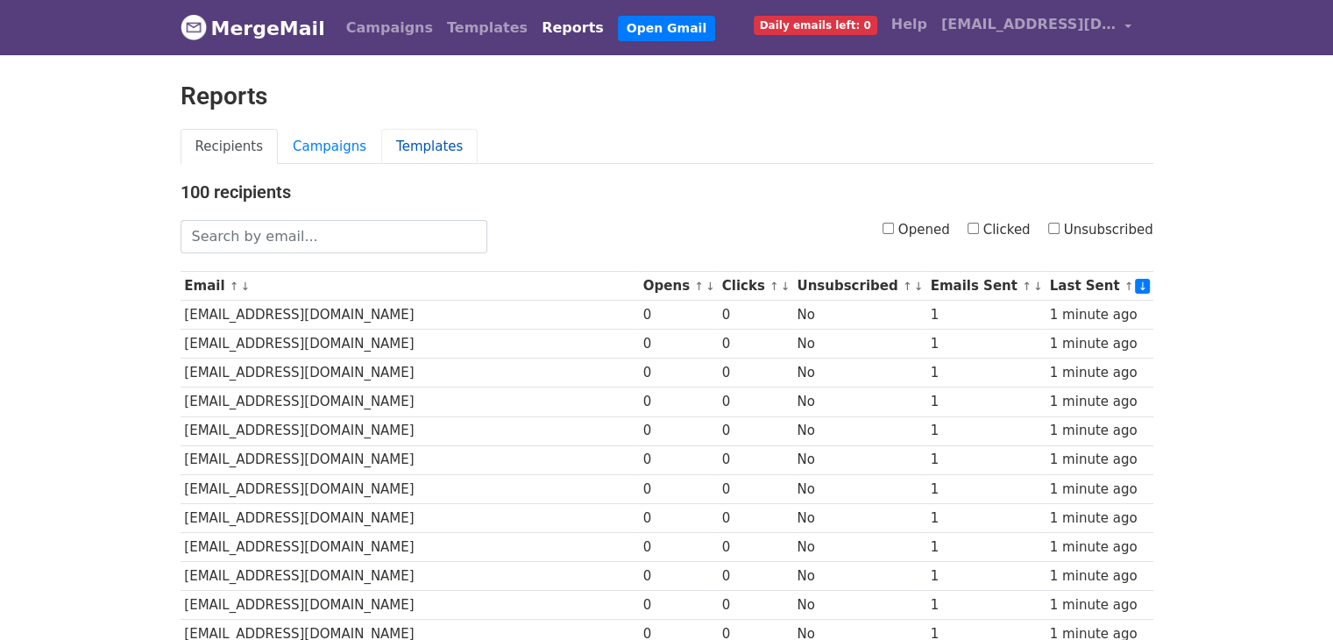
click at [406, 148] on link "Templates" at bounding box center [429, 147] width 96 height 36
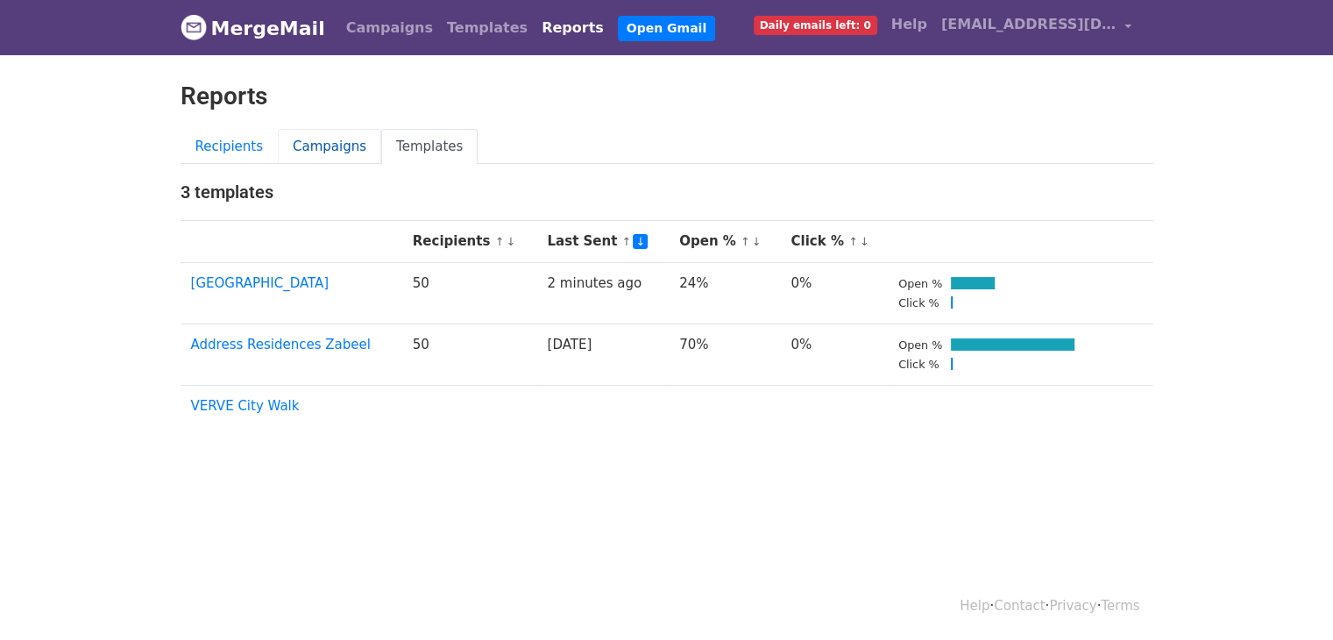
click at [329, 147] on link "Campaigns" at bounding box center [329, 147] width 103 height 36
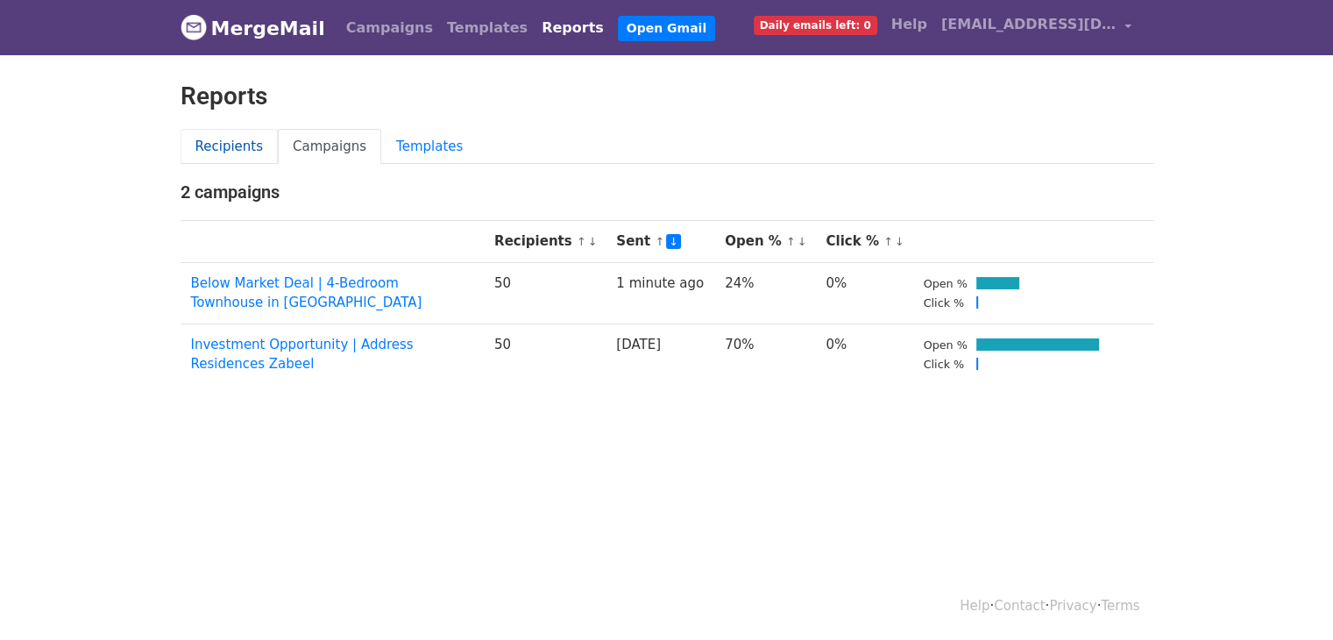
click at [221, 149] on link "Recipients" at bounding box center [230, 147] width 98 height 36
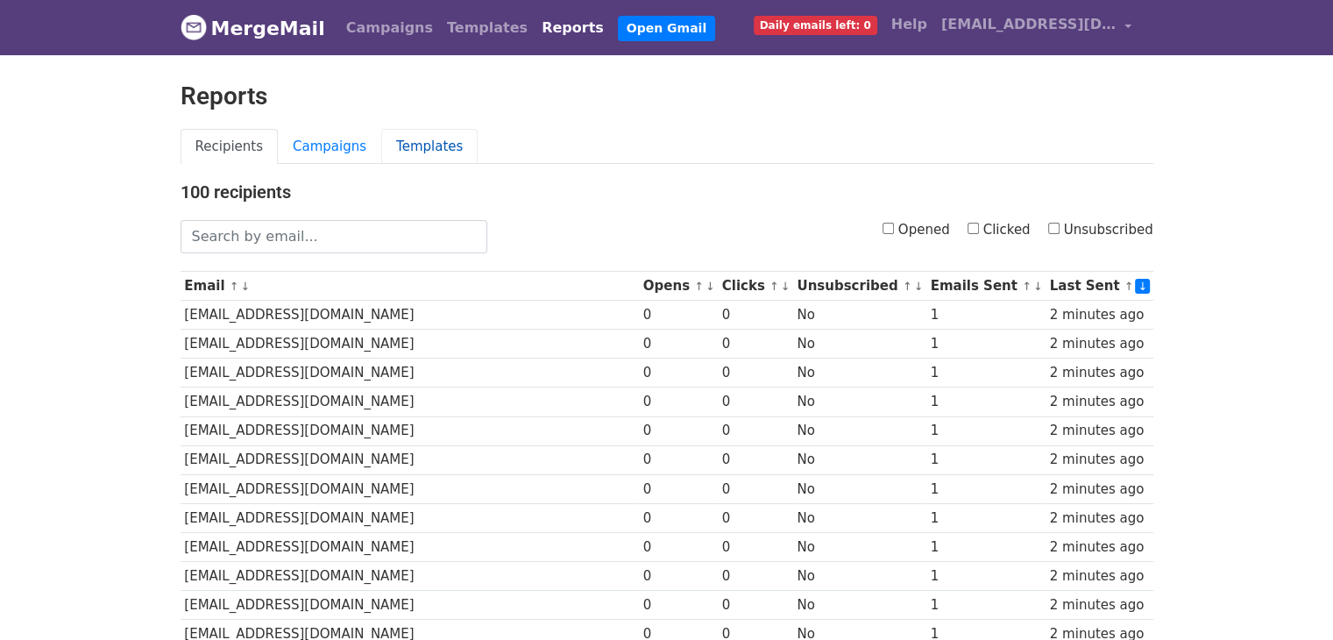
click at [394, 158] on link "Templates" at bounding box center [429, 147] width 96 height 36
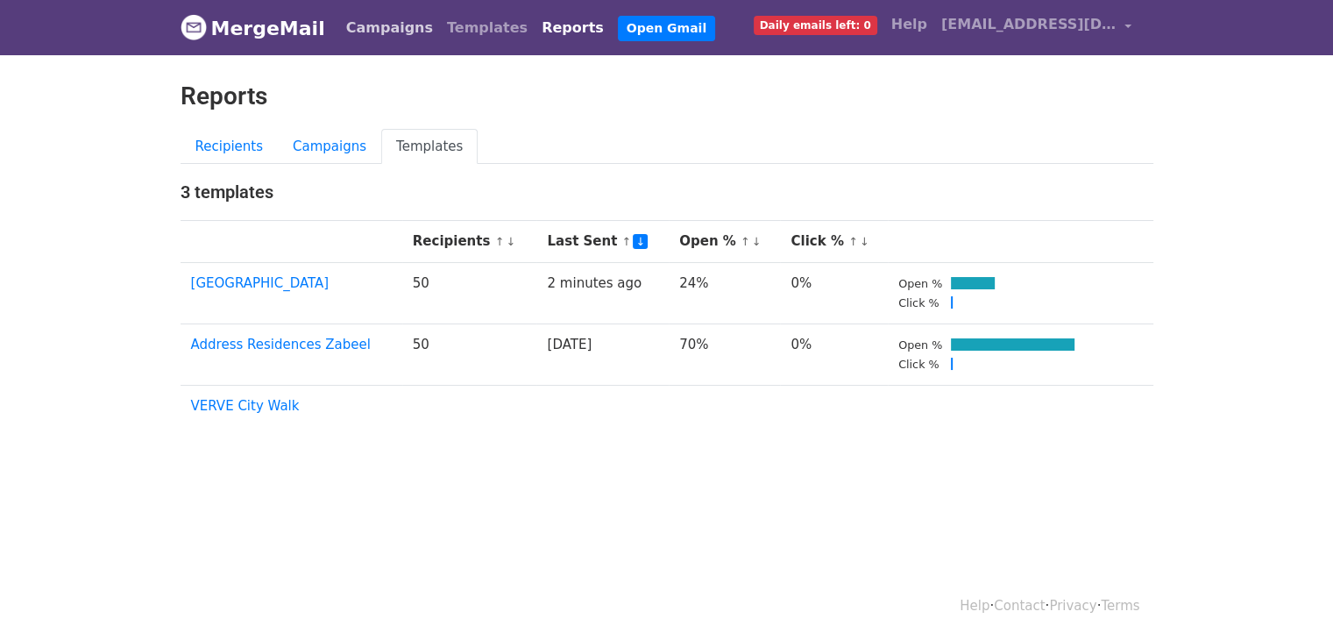
click at [377, 42] on link "Campaigns" at bounding box center [389, 28] width 101 height 35
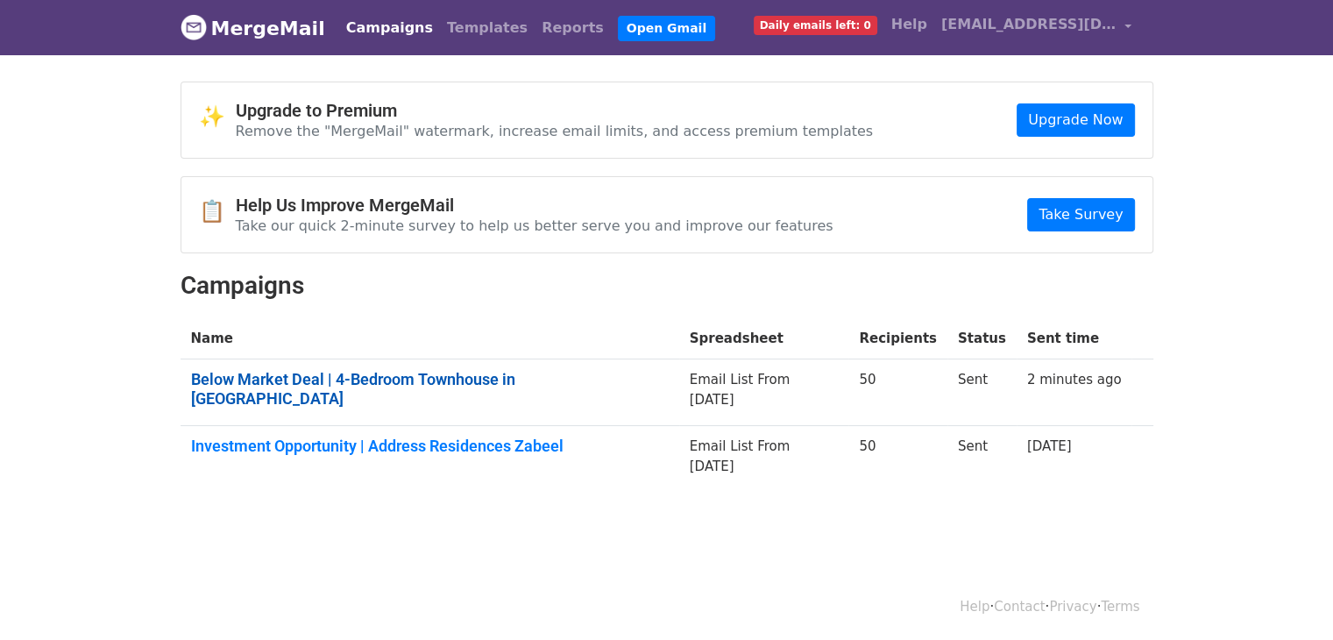
click at [439, 383] on link "Below Market Deal | 4-Bedroom Townhouse in [GEOGRAPHIC_DATA]" at bounding box center [430, 389] width 478 height 38
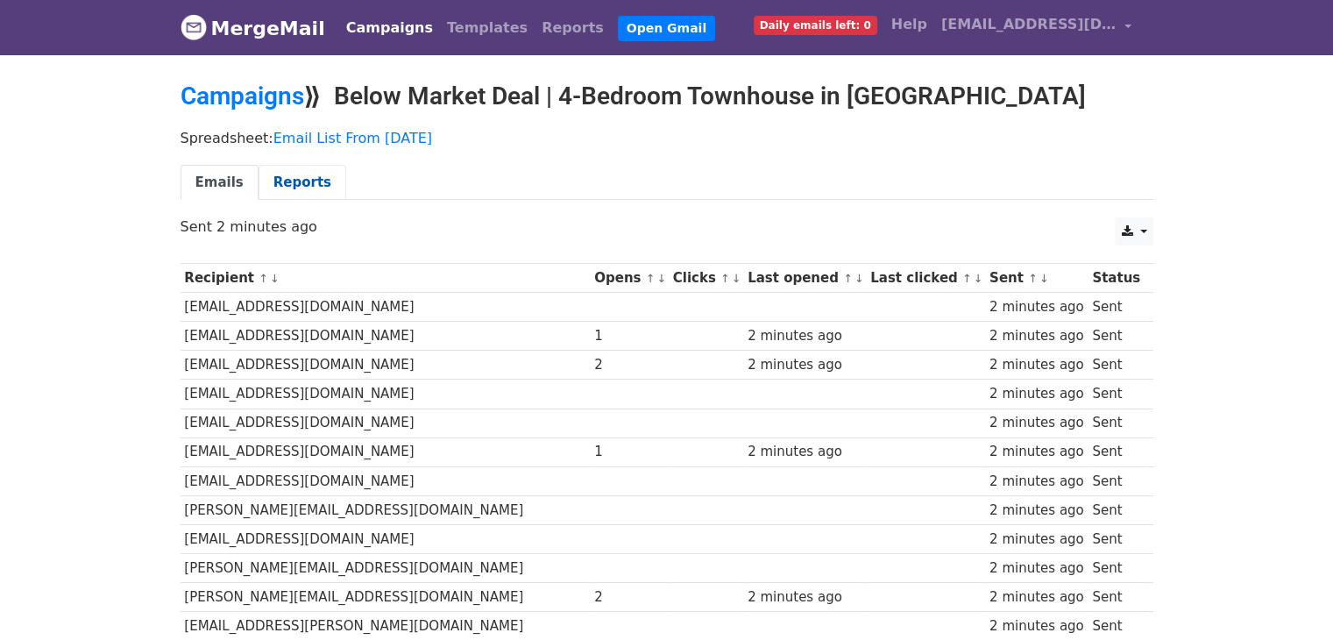
click at [307, 184] on link "Reports" at bounding box center [303, 183] width 88 height 36
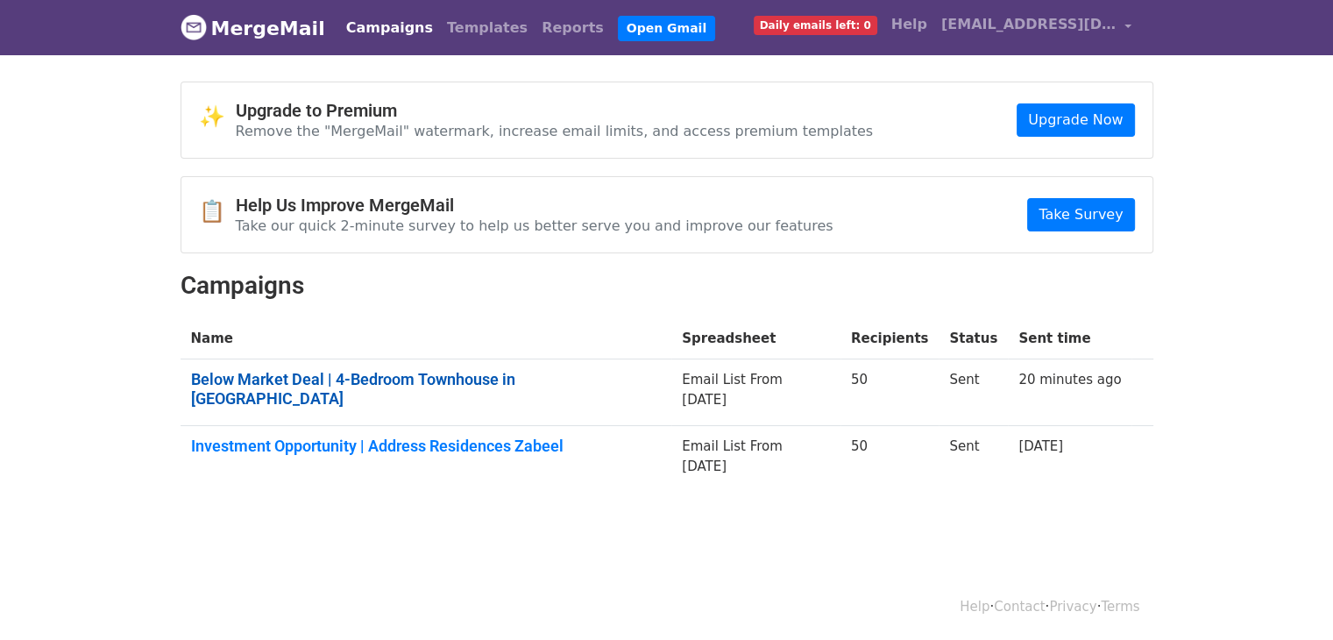
click at [608, 372] on link "Below Market Deal | 4-Bedroom Townhouse in Damac Islands" at bounding box center [426, 389] width 471 height 38
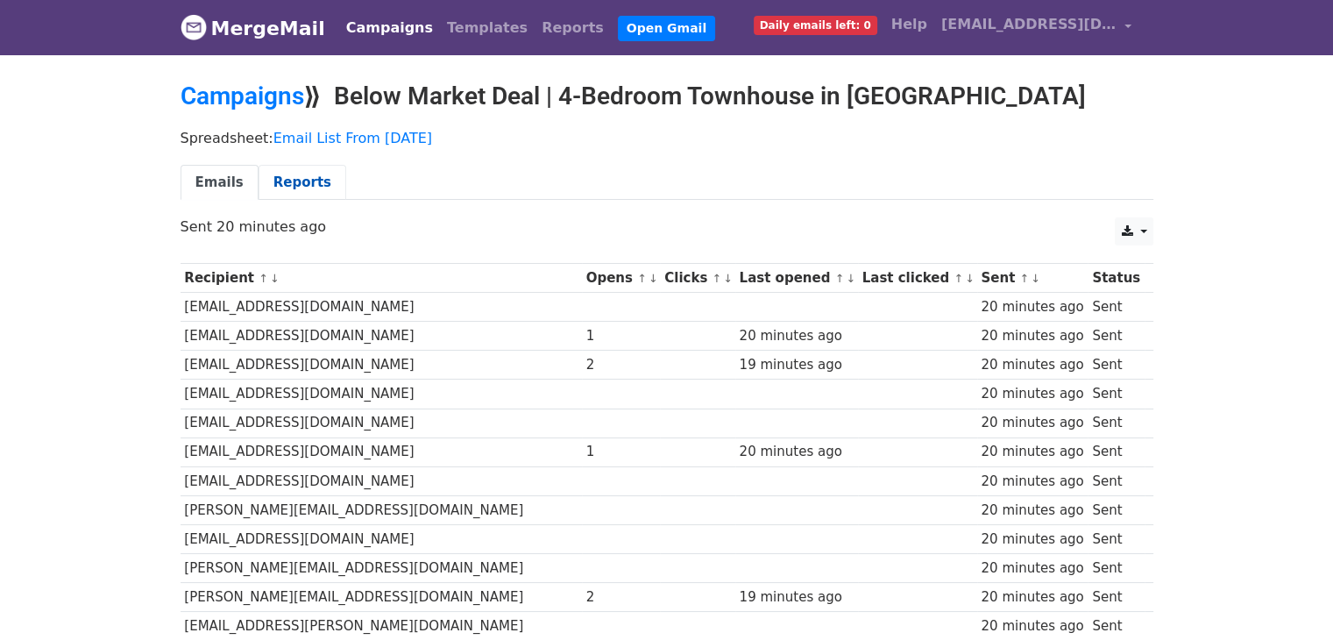
click at [303, 180] on link "Reports" at bounding box center [303, 183] width 88 height 36
